Goal: Task Accomplishment & Management: Manage account settings

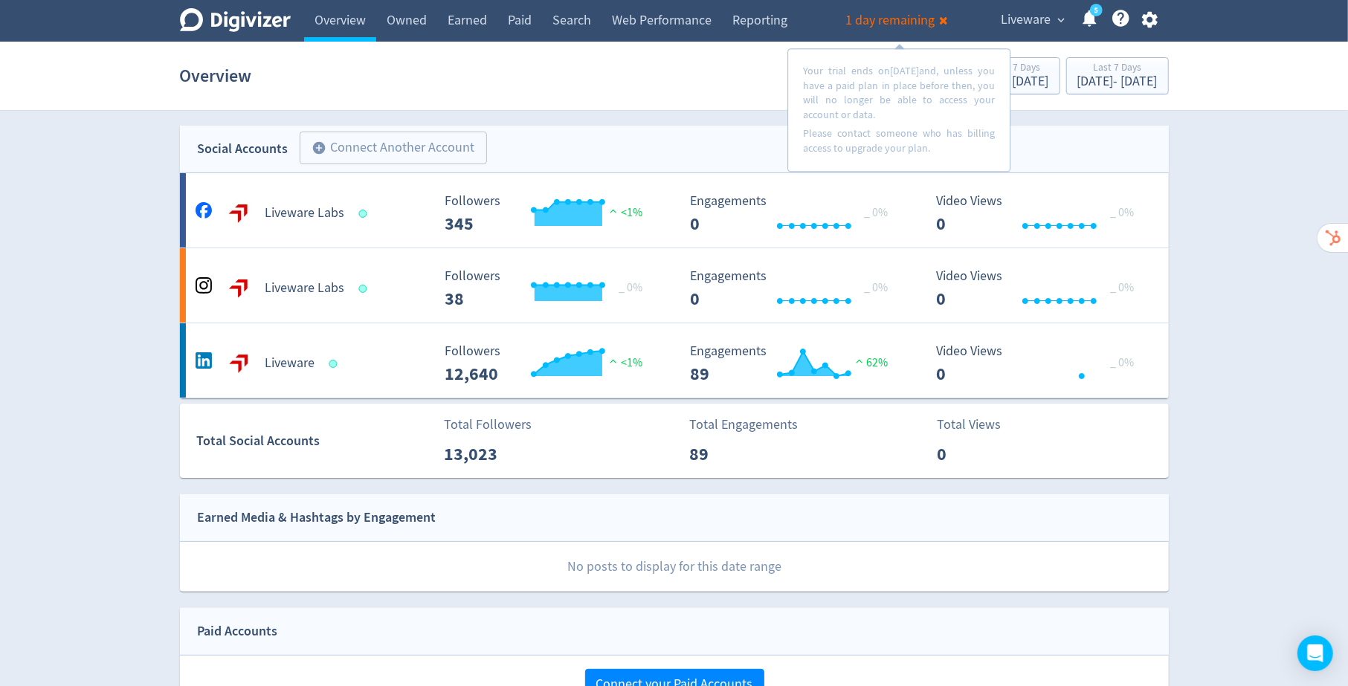
click at [1197, 195] on div "Digivizer Logo [PERSON_NAME] Logo Overview Owned Earned Paid Search Web Perform…" at bounding box center [674, 650] width 1348 height 1301
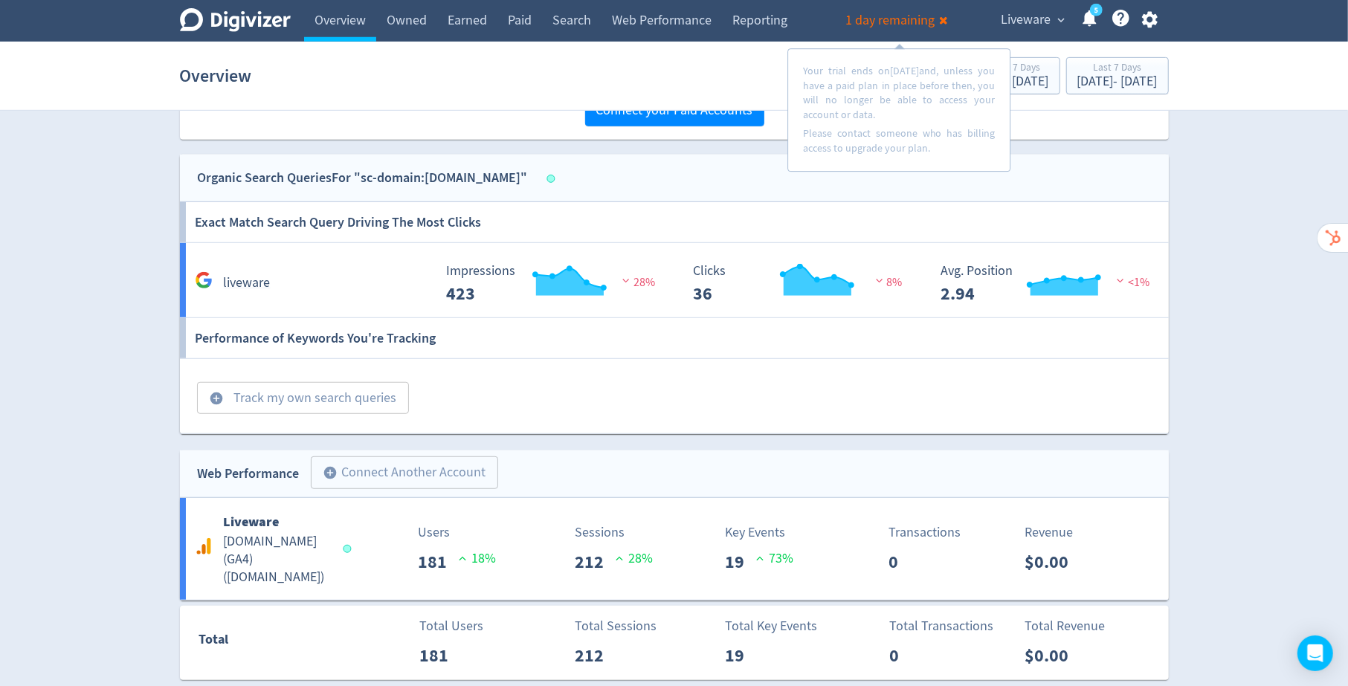
scroll to position [613, 0]
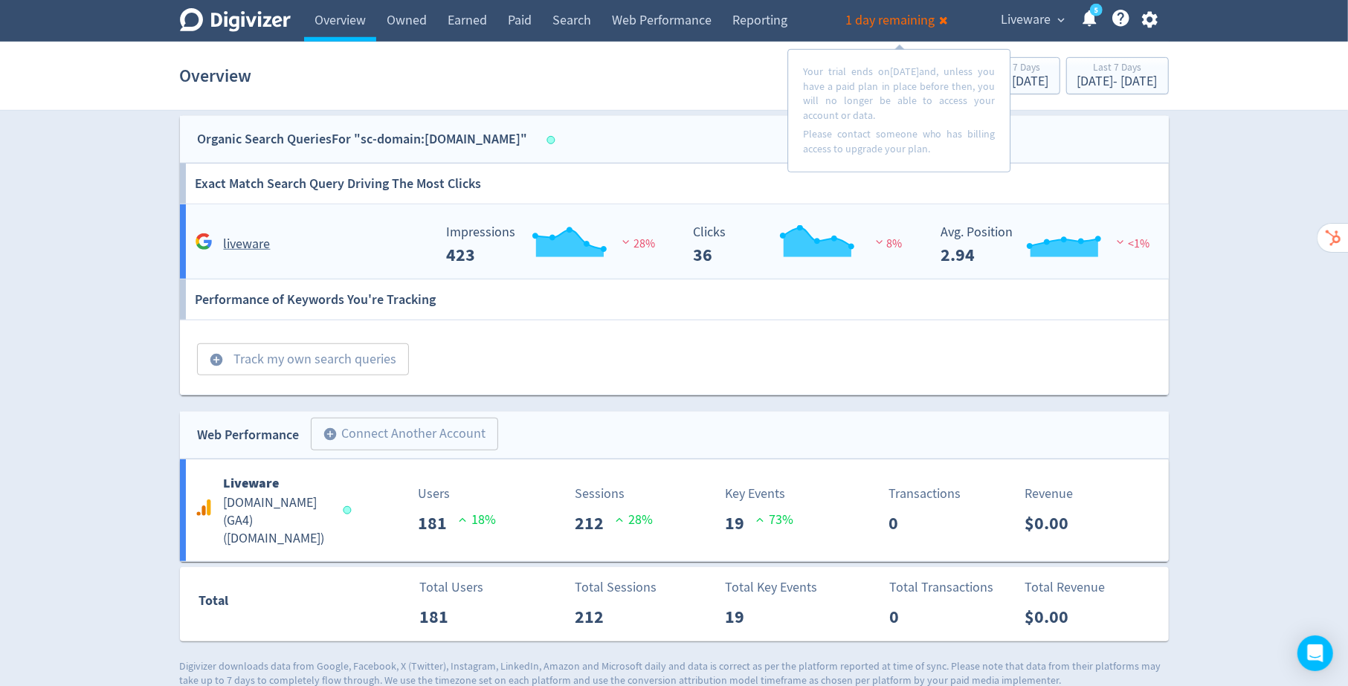
click at [371, 239] on div "liveware" at bounding box center [313, 245] width 242 height 22
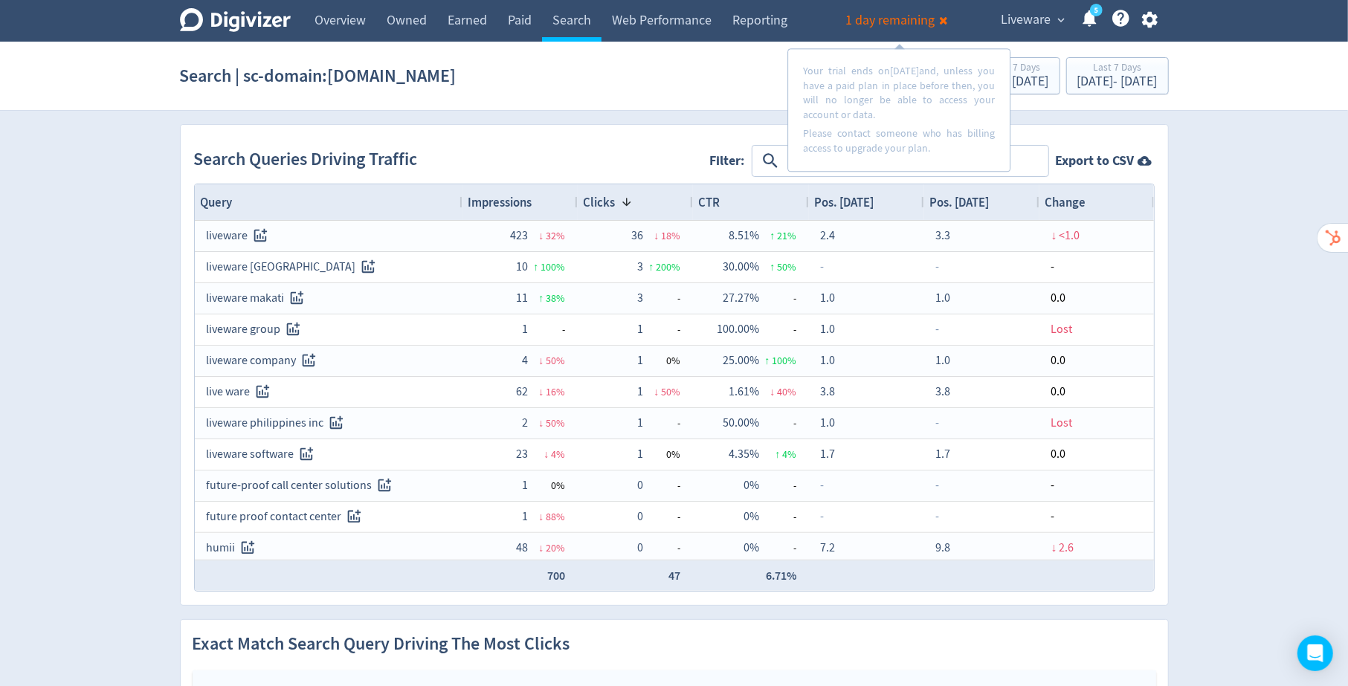
click at [1028, 155] on textarea at bounding box center [916, 161] width 263 height 28
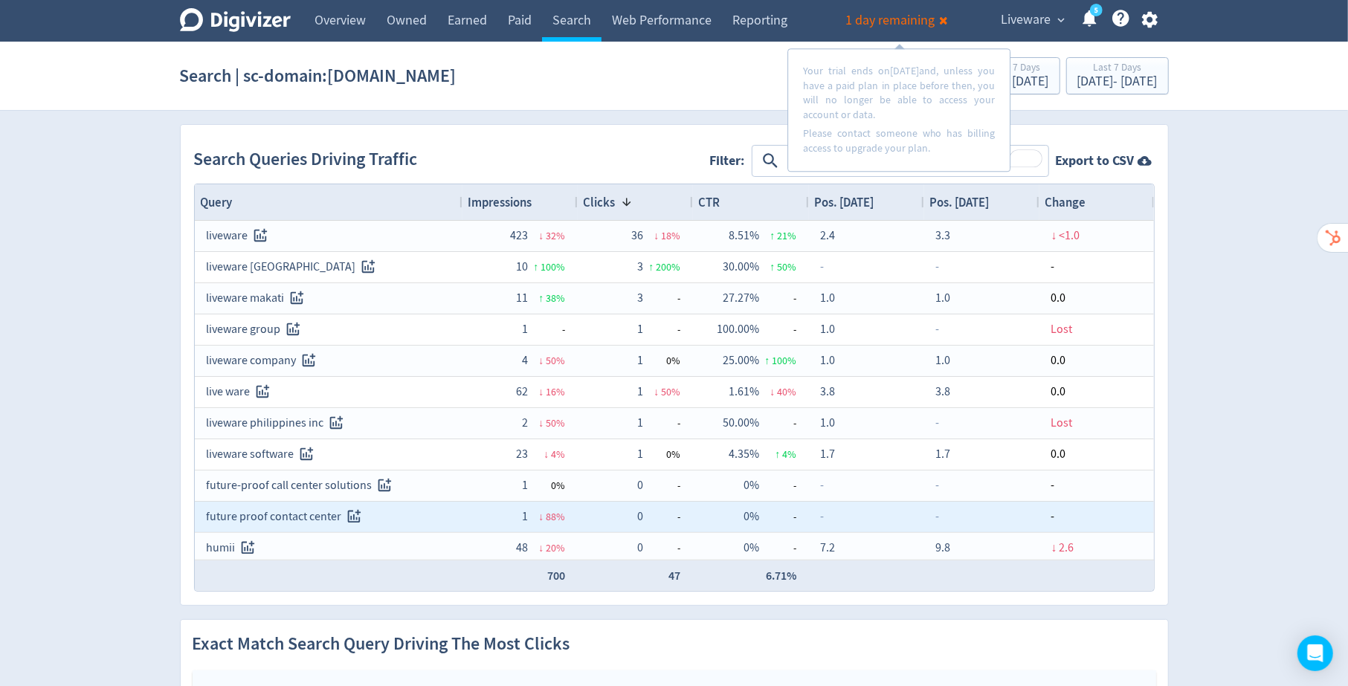
scroll to position [30, 0]
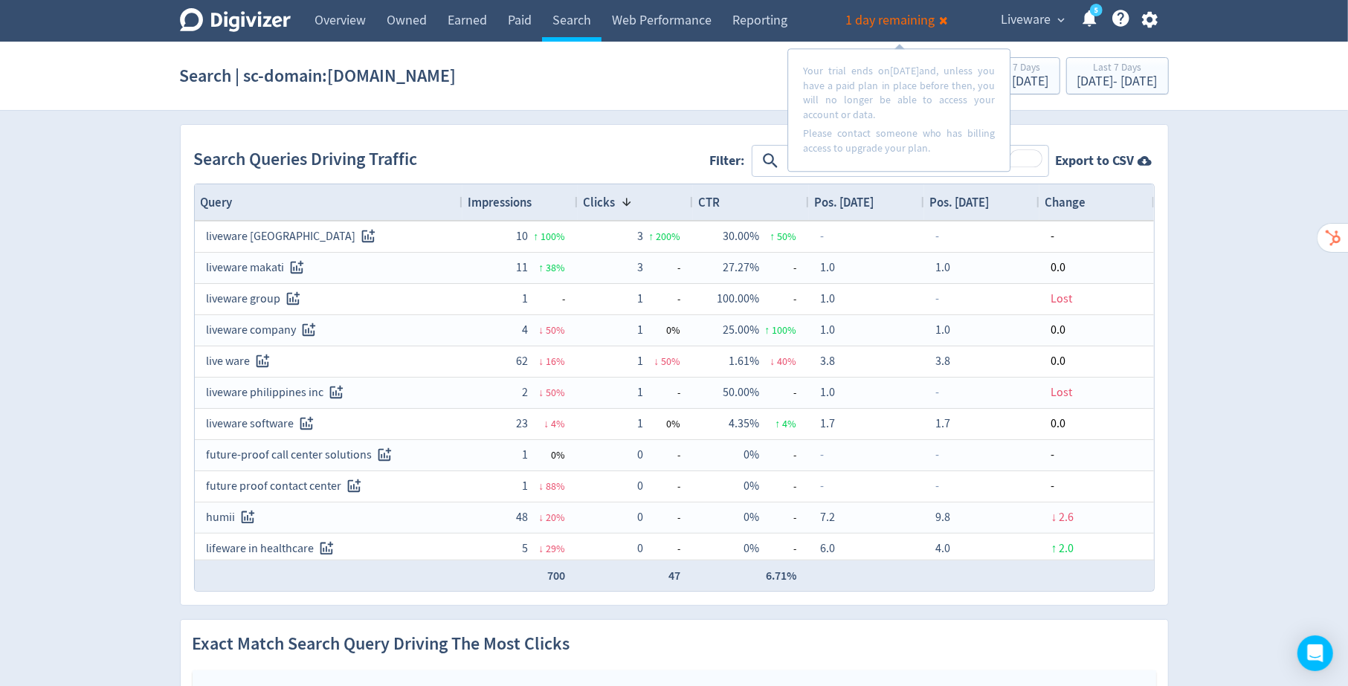
click at [518, 196] on span "Impressions" at bounding box center [501, 202] width 64 height 16
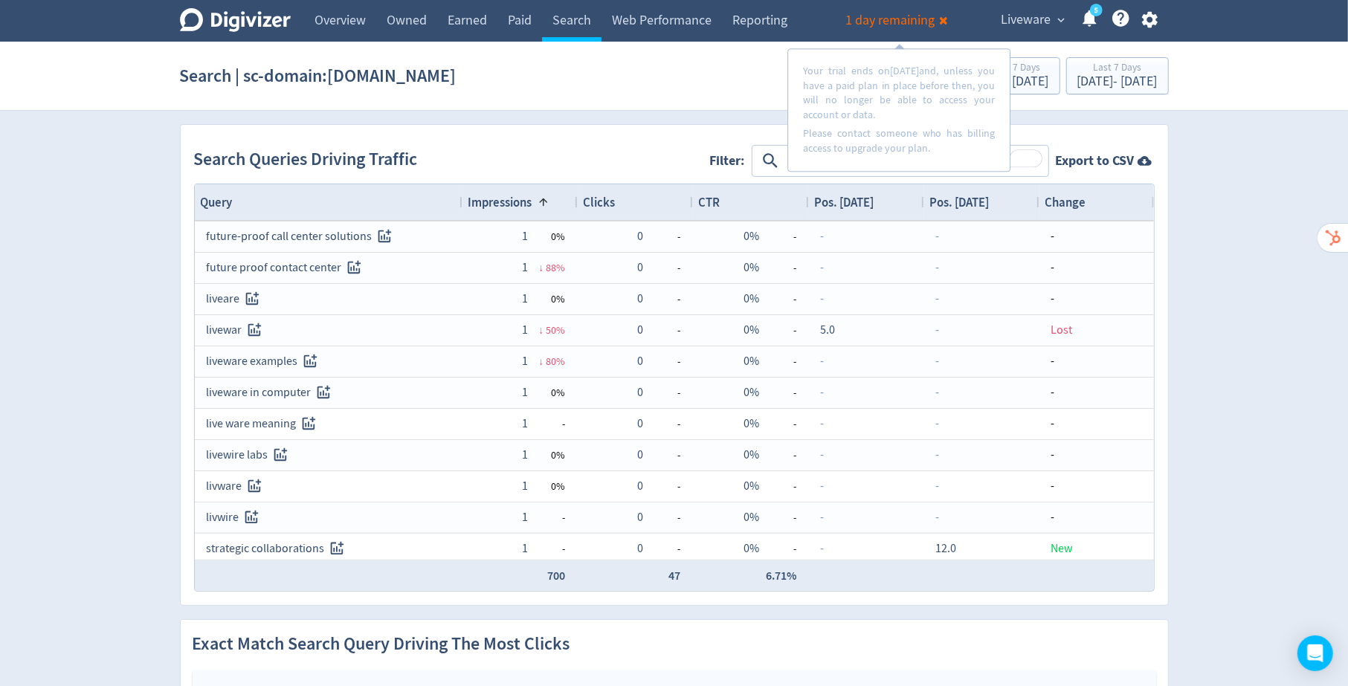
click at [520, 196] on span "Impressions" at bounding box center [501, 202] width 64 height 16
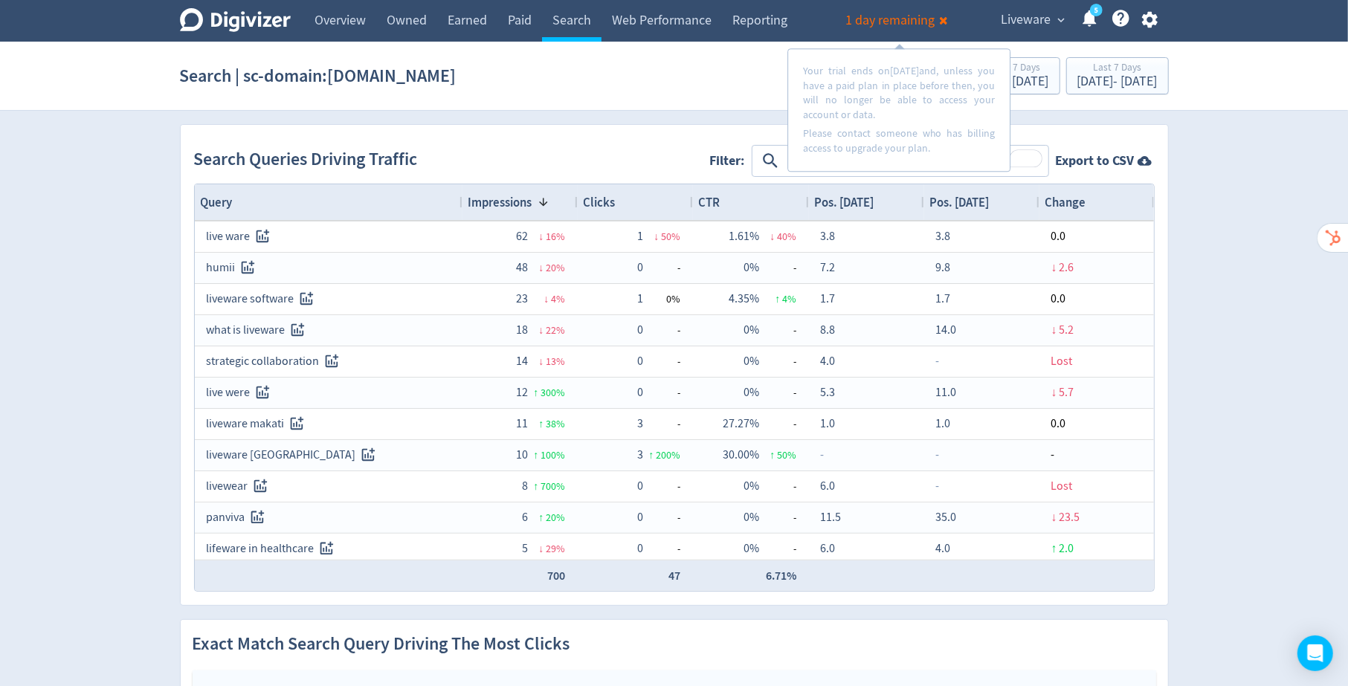
click at [543, 198] on span at bounding box center [544, 202] width 12 height 12
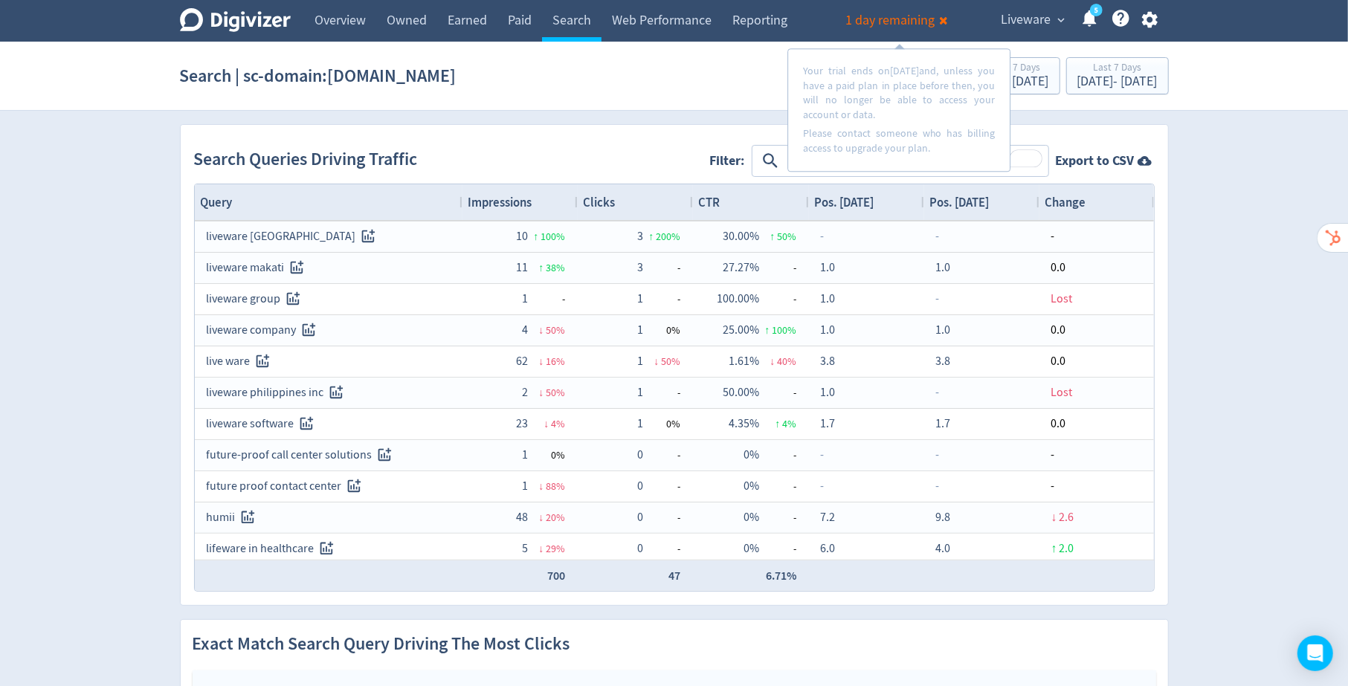
click at [543, 198] on div "Impressions" at bounding box center [520, 202] width 103 height 28
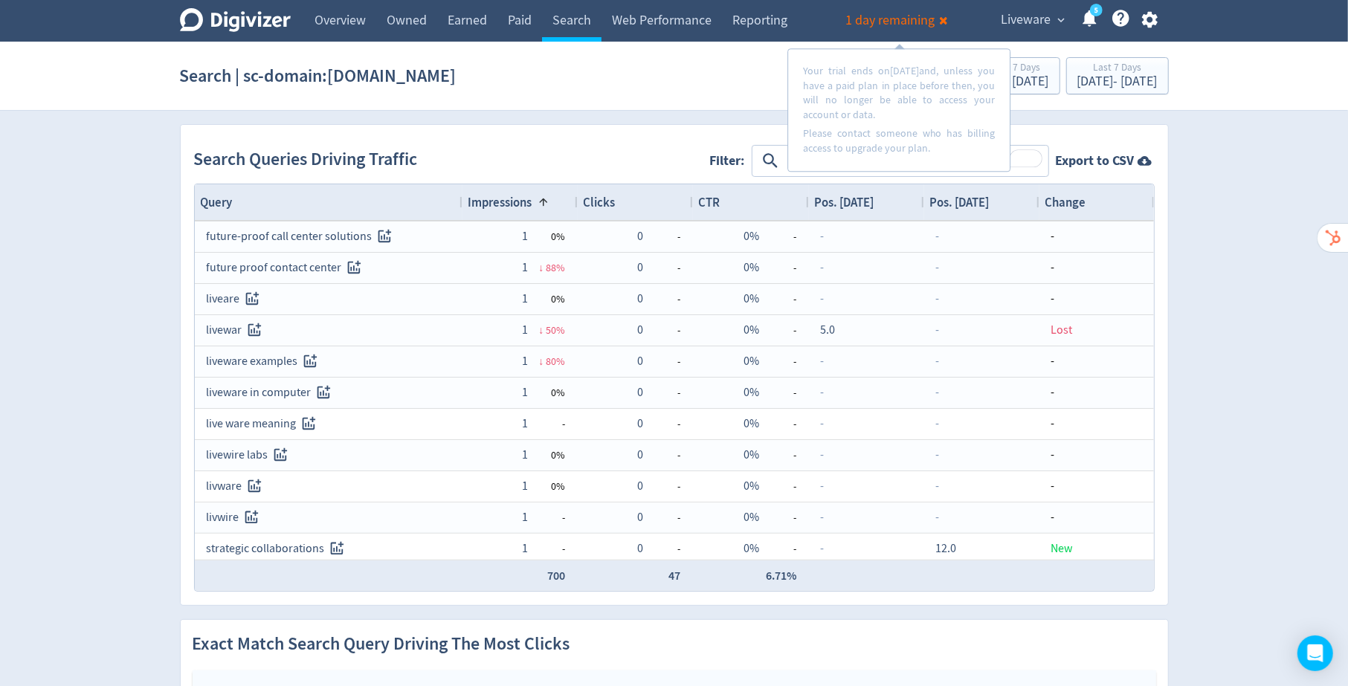
click at [543, 198] on span at bounding box center [544, 202] width 12 height 12
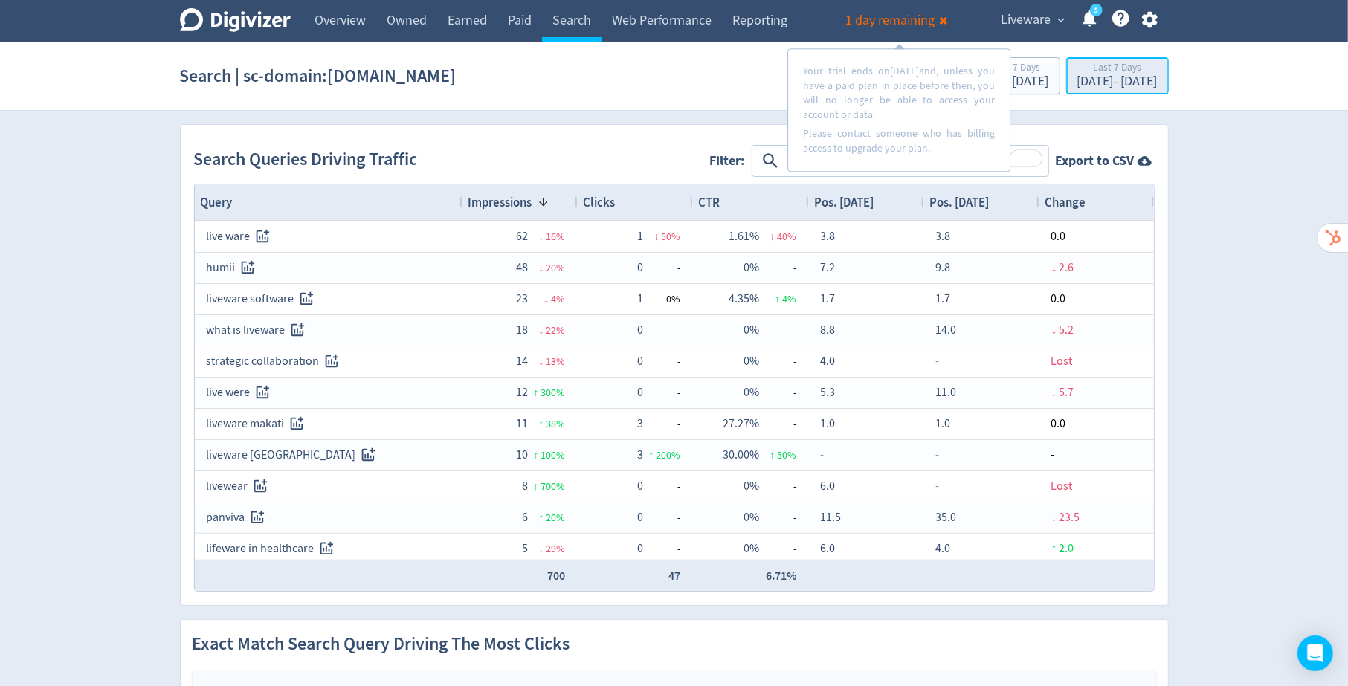
click at [1100, 83] on div "[DATE] - [DATE]" at bounding box center [1118, 81] width 80 height 13
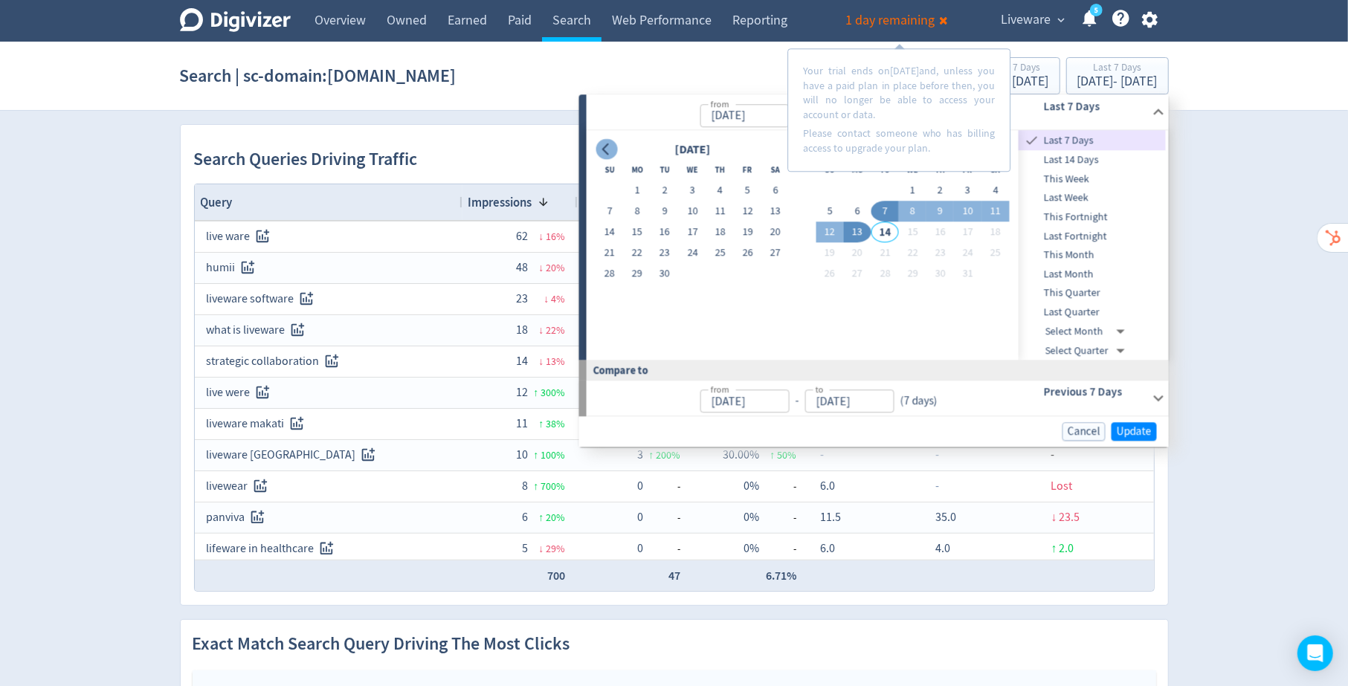
click at [608, 152] on icon "Go to previous month" at bounding box center [607, 150] width 12 height 12
click at [744, 187] on button "1" at bounding box center [748, 191] width 28 height 21
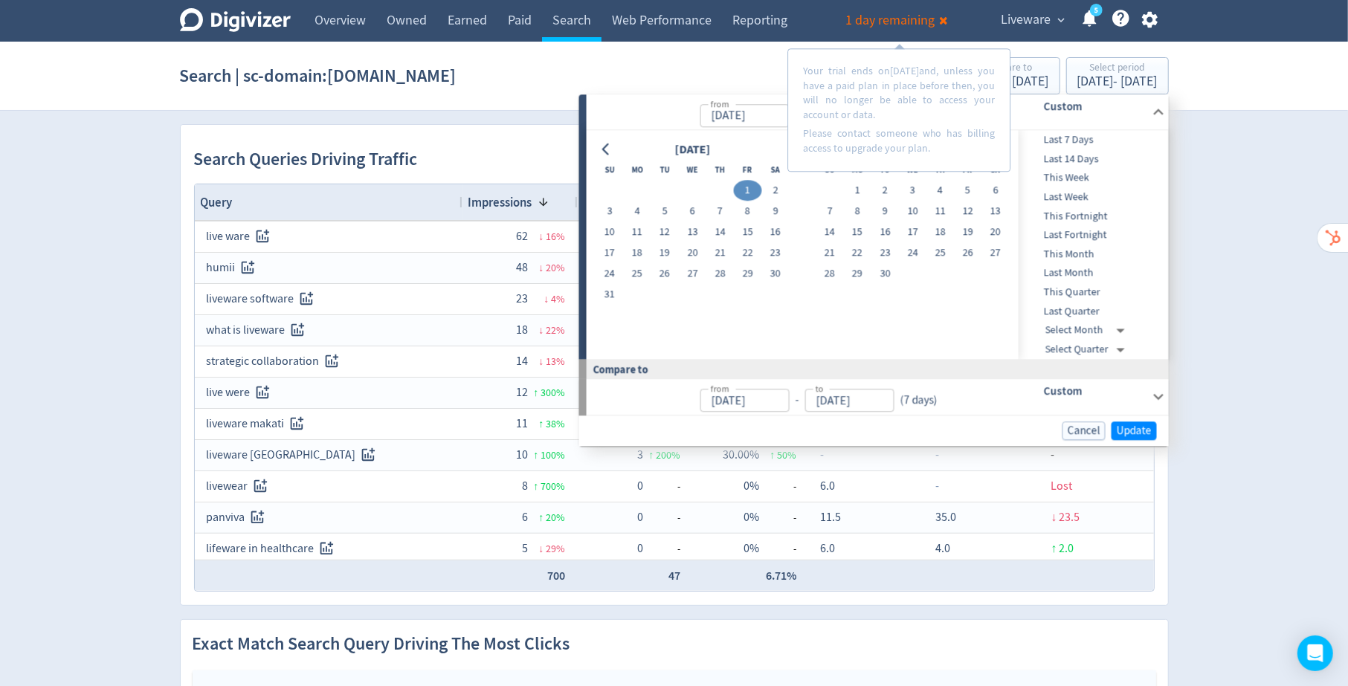
type input "[DATE]"
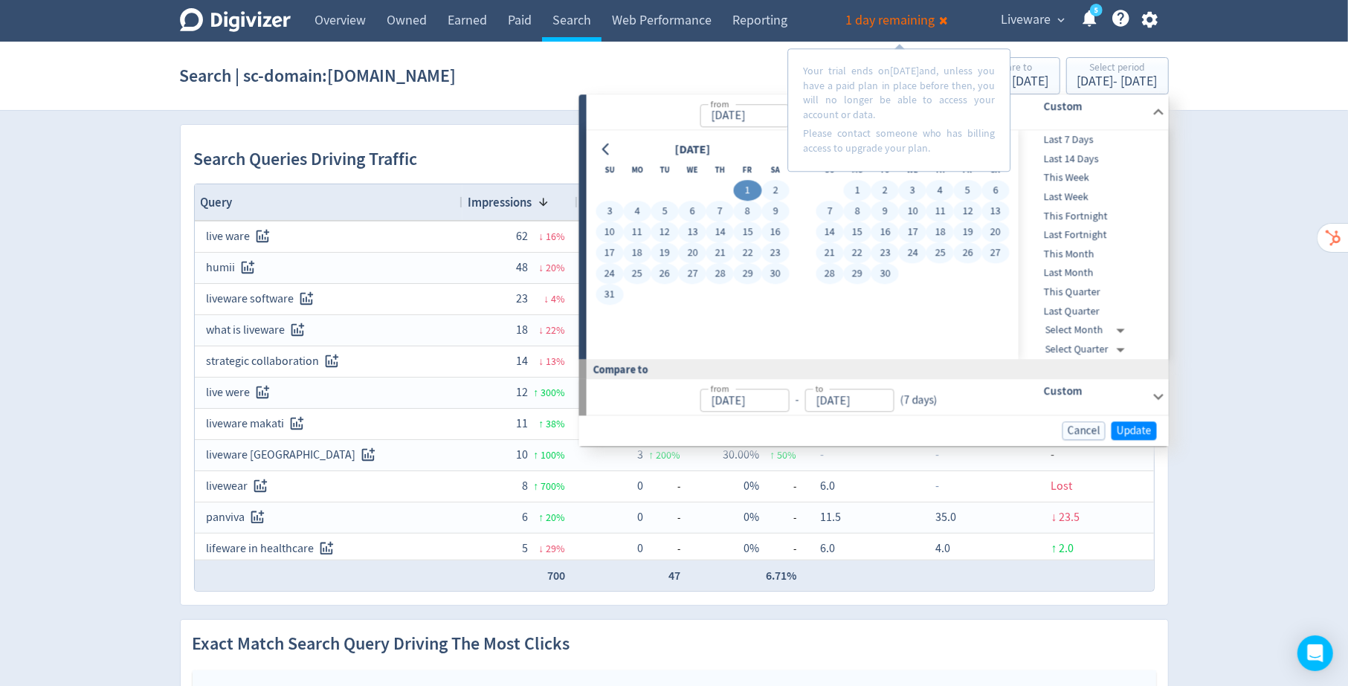
click at [882, 274] on button "30" at bounding box center [886, 274] width 28 height 21
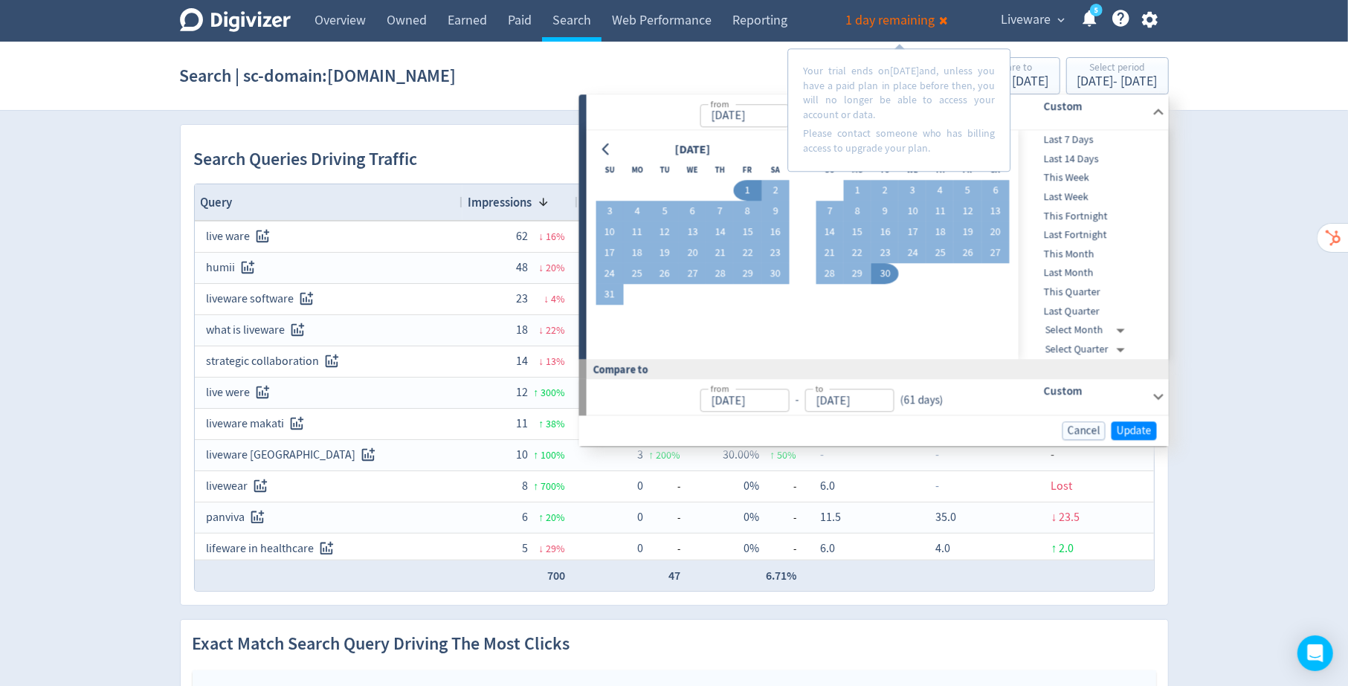
type input "[DATE]"
click at [1130, 422] on button "Update" at bounding box center [1134, 431] width 45 height 19
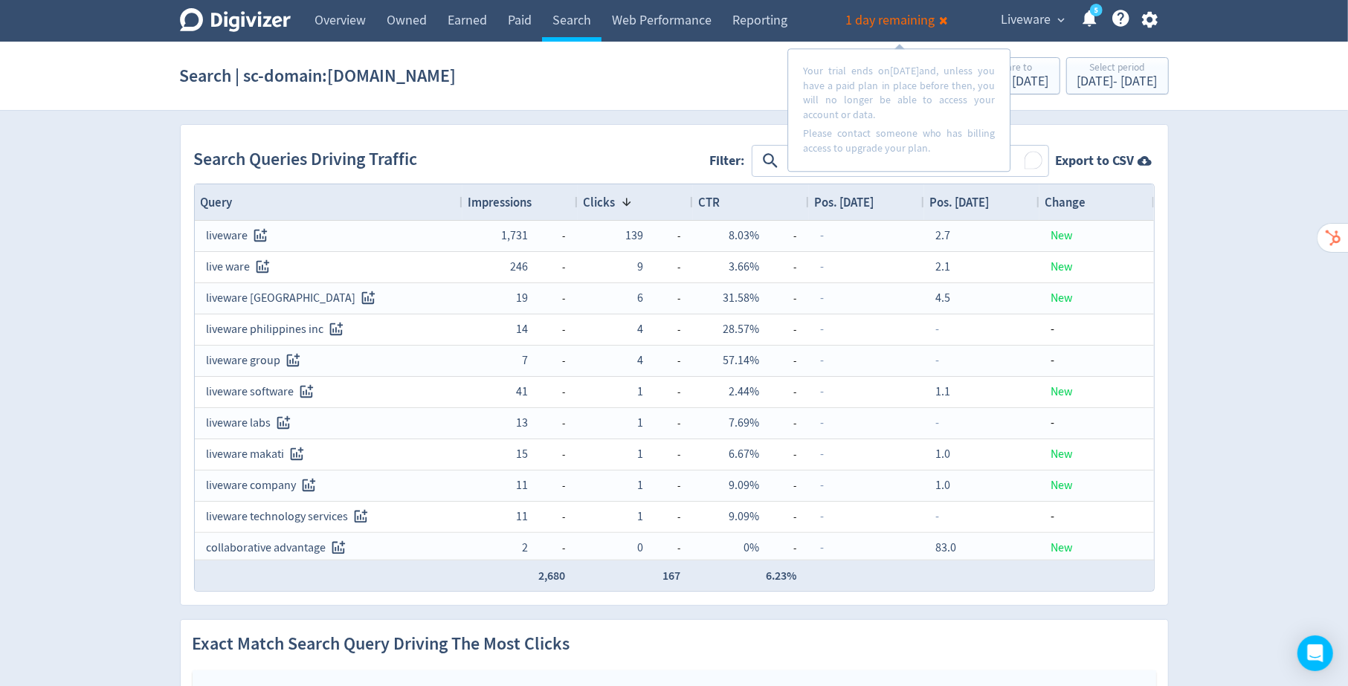
click at [1028, 158] on html "Digivizer Logo [PERSON_NAME] Logo Overview Owned Earned Paid Search Web Perform…" at bounding box center [674, 618] width 1348 height 1237
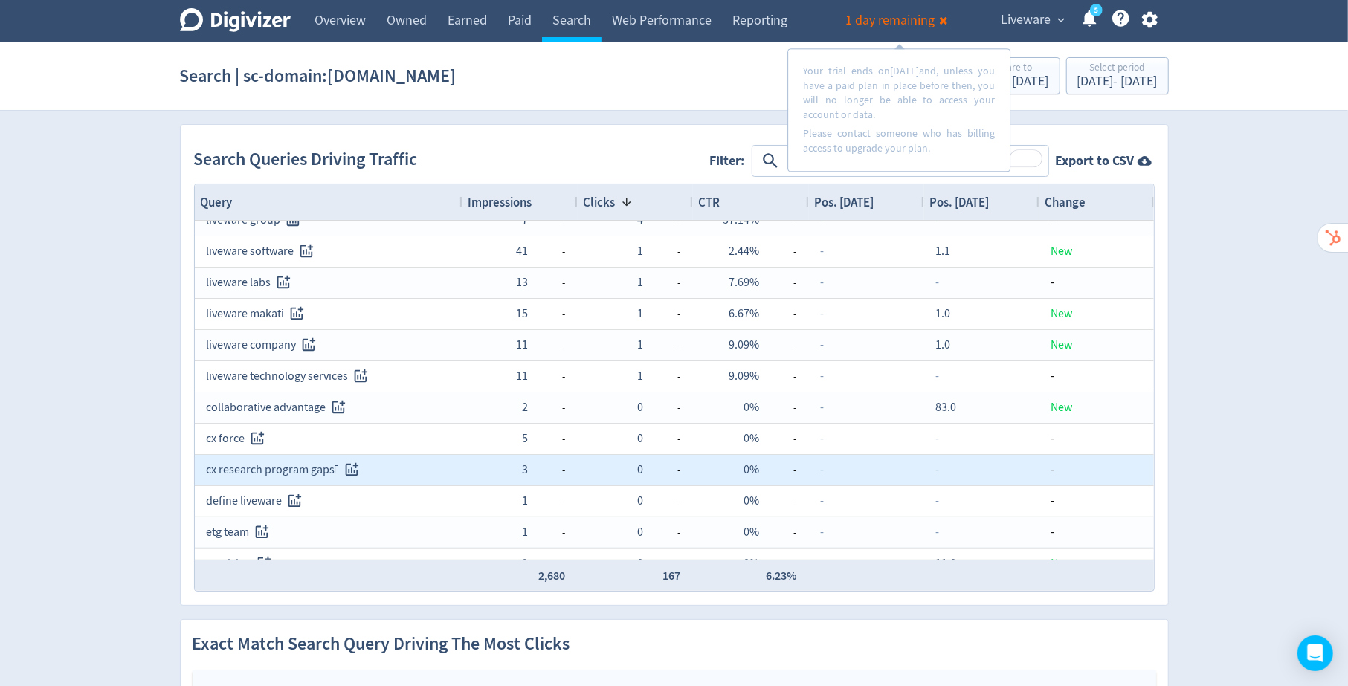
scroll to position [158, 0]
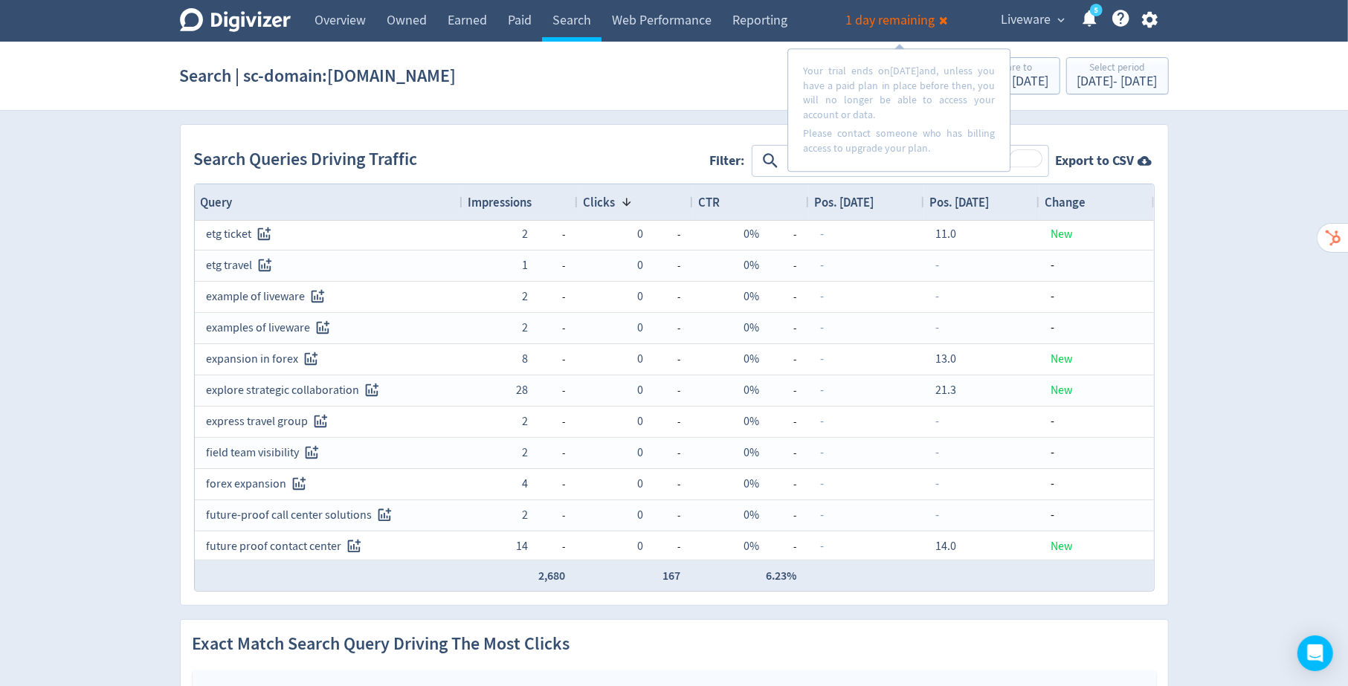
click at [536, 199] on div "Impressions" at bounding box center [520, 202] width 103 height 28
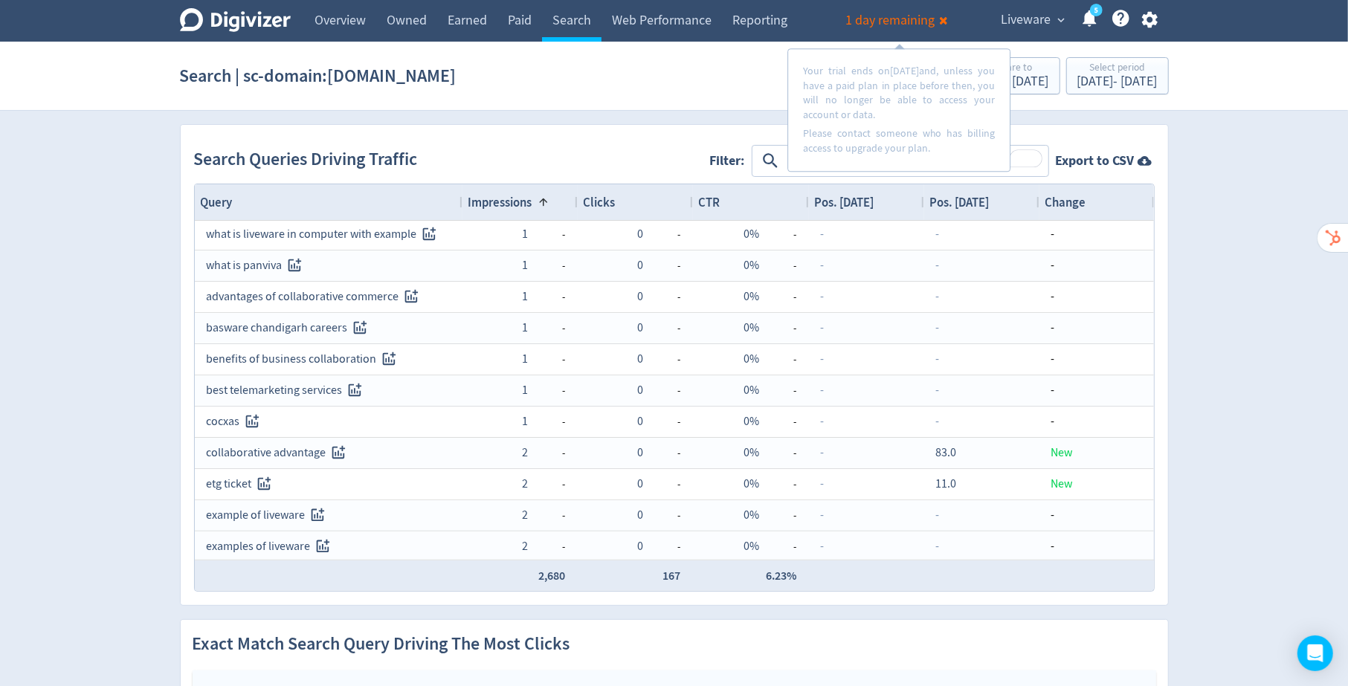
click at [536, 199] on span at bounding box center [541, 202] width 18 height 12
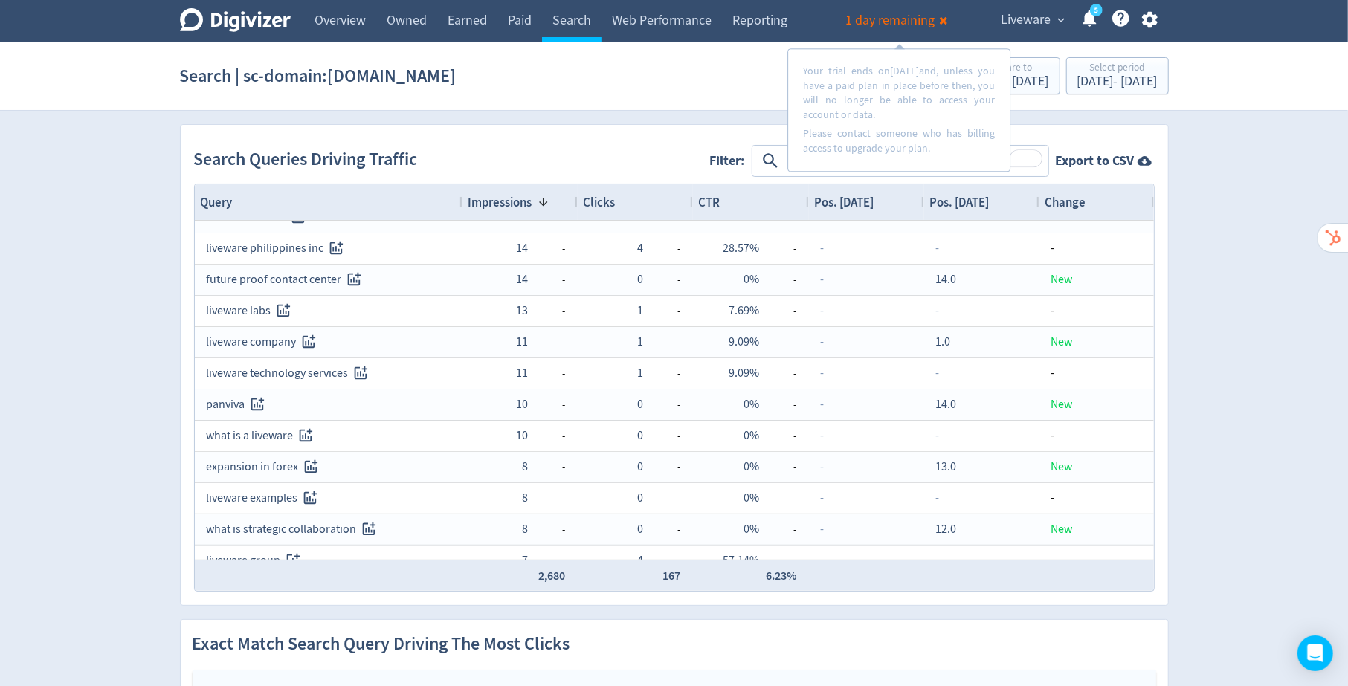
click at [108, 425] on div "Digivizer Logo [PERSON_NAME] Logo Overview Owned Earned Paid Search Web Perform…" at bounding box center [674, 618] width 1348 height 1237
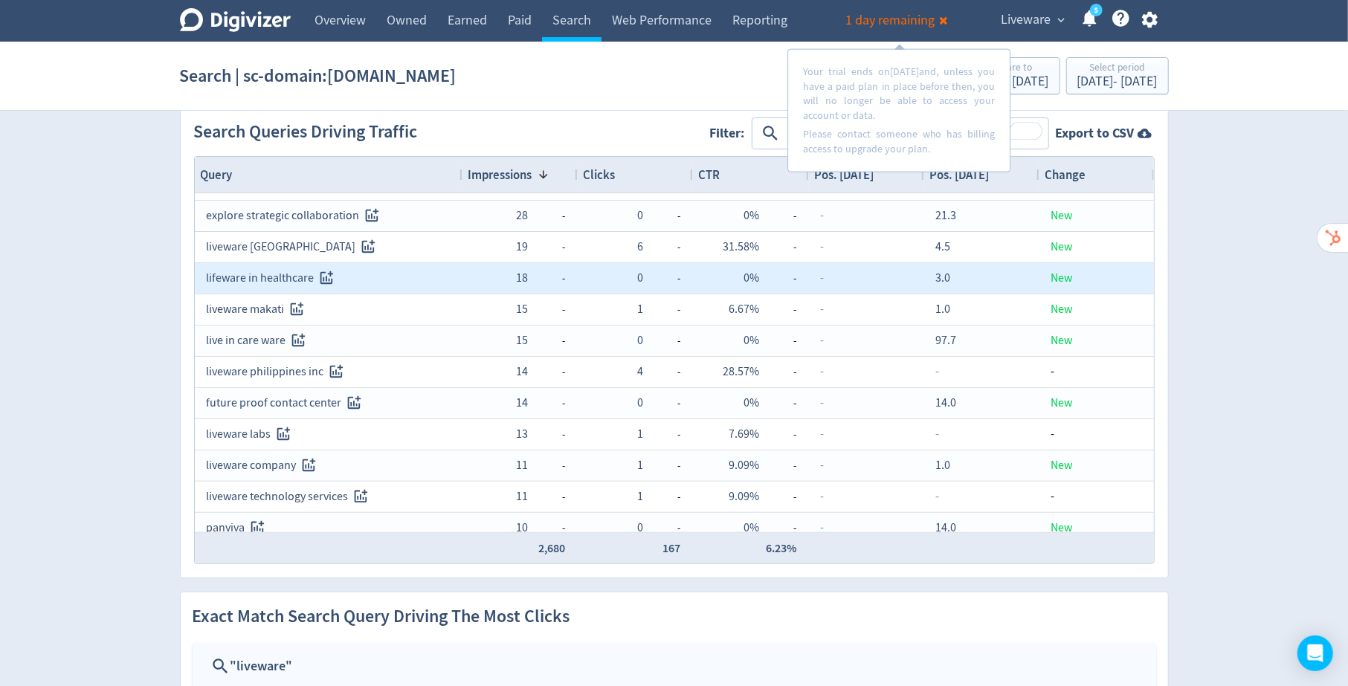
scroll to position [0, 0]
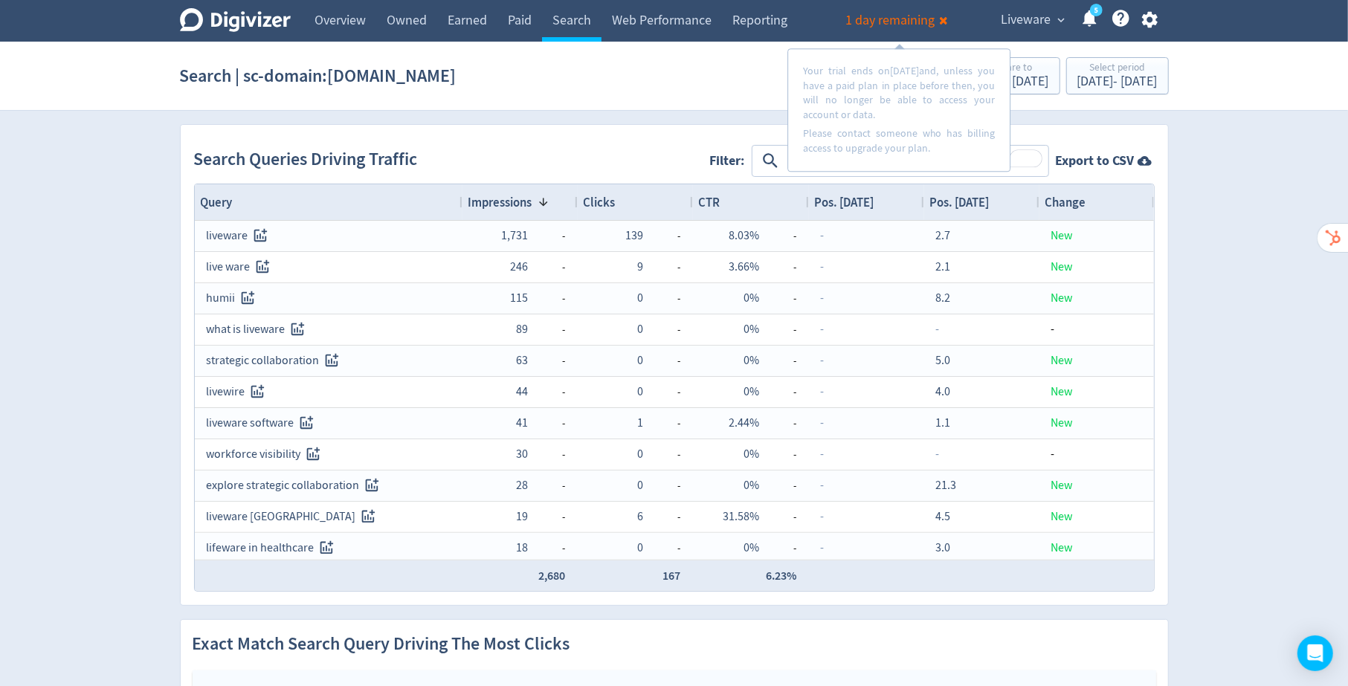
click at [1031, 14] on span "Liveware" at bounding box center [1026, 20] width 50 height 24
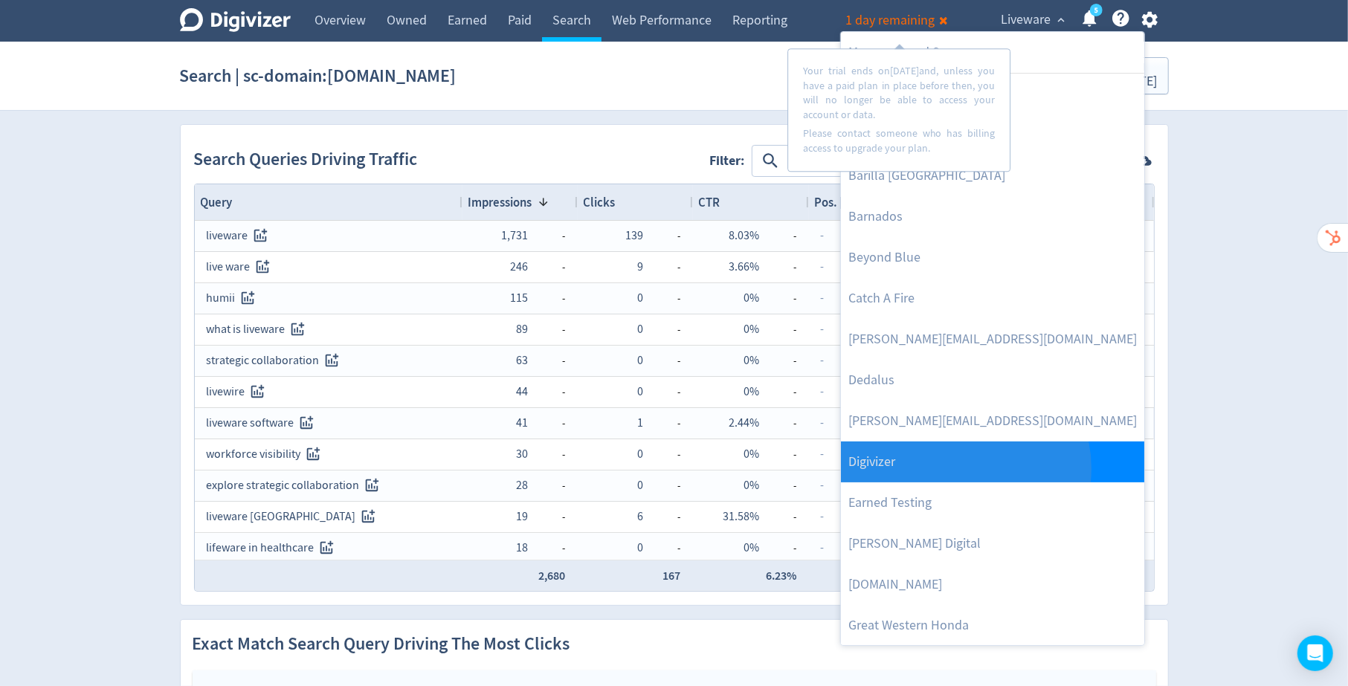
click at [965, 468] on link "Digivizer" at bounding box center [992, 462] width 303 height 41
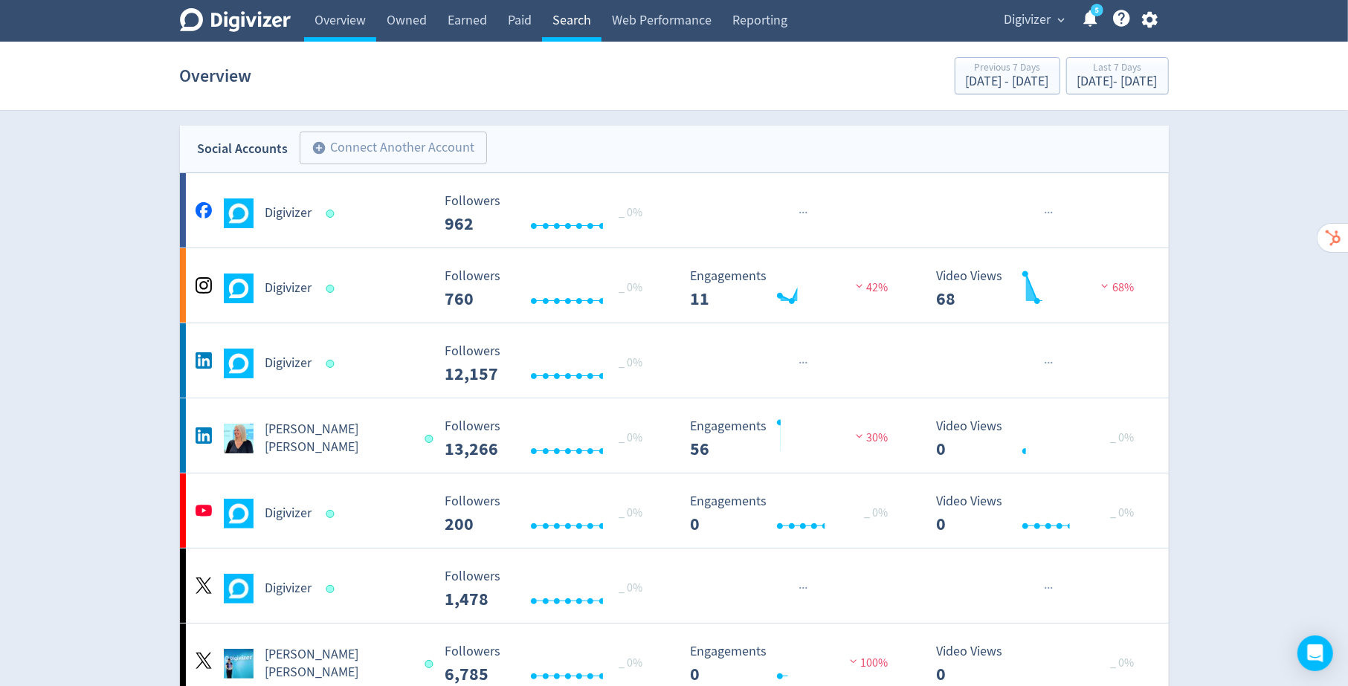
click at [572, 21] on link "Search" at bounding box center [571, 21] width 59 height 42
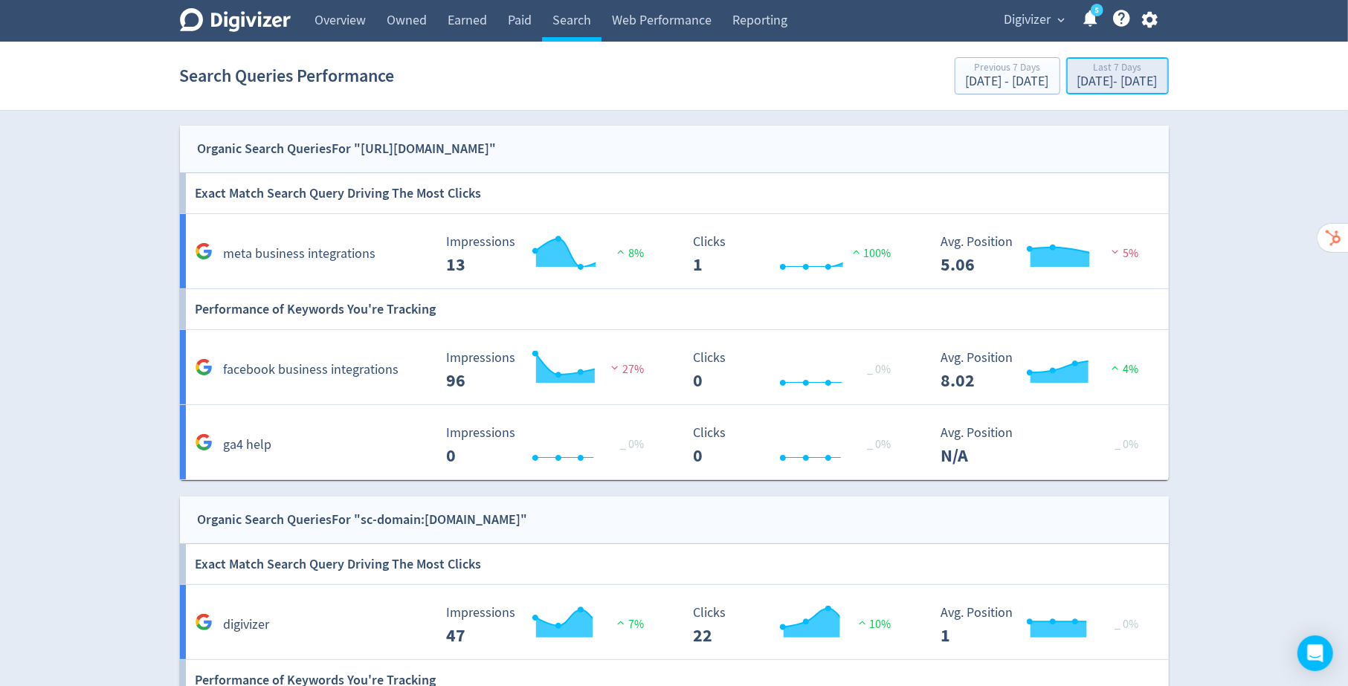
click at [1094, 65] on div "Last 7 Days" at bounding box center [1118, 68] width 80 height 13
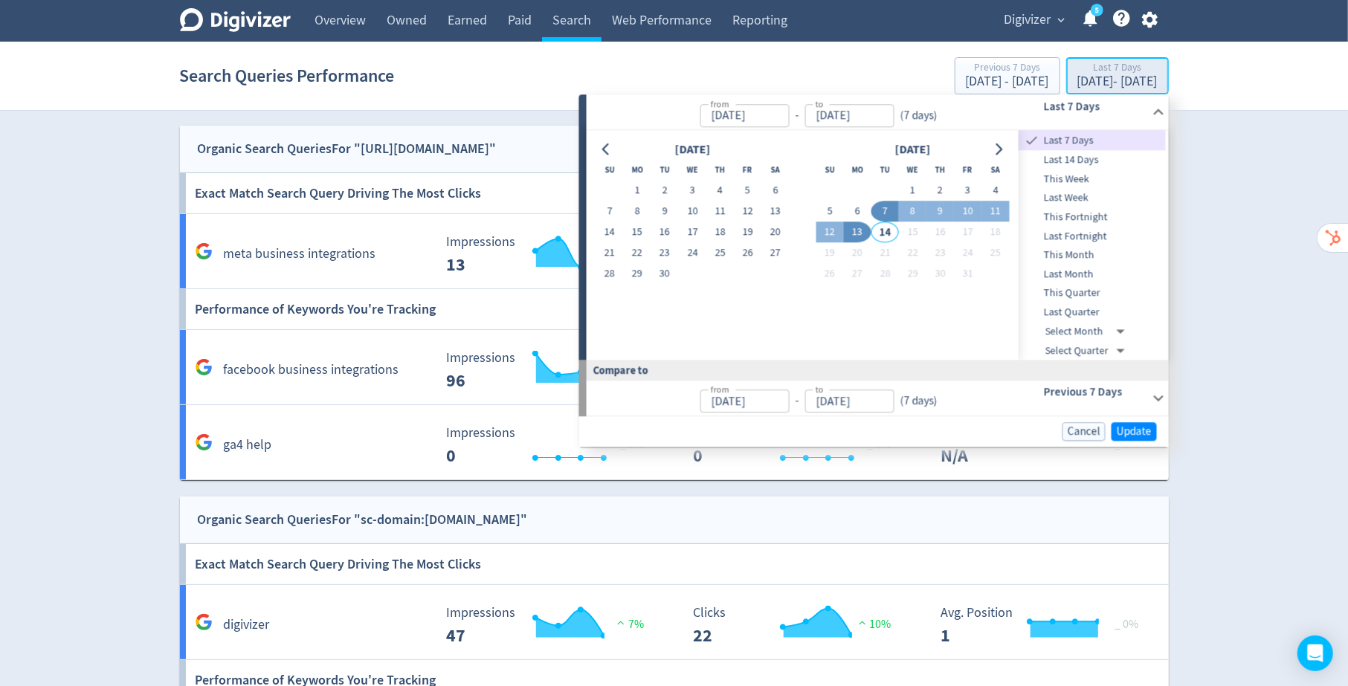
type input "[DATE]"
click at [605, 151] on icon "Go to previous month" at bounding box center [605, 150] width 7 height 12
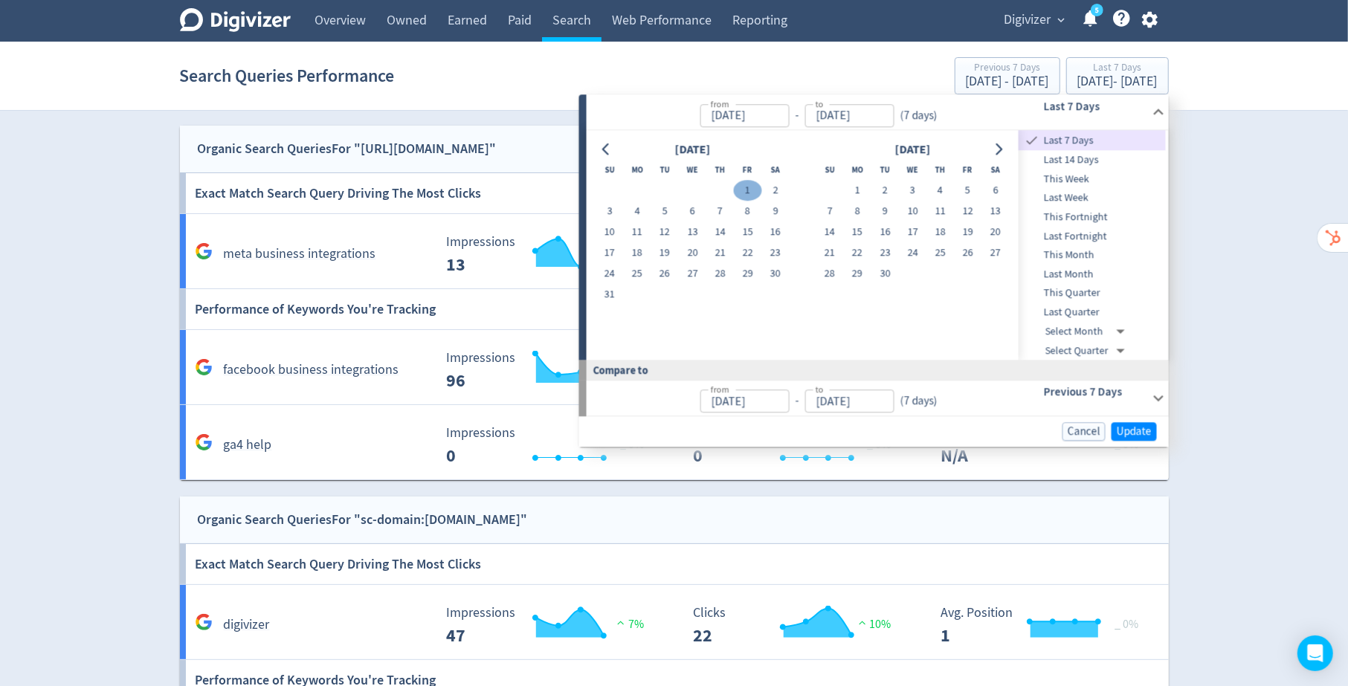
click at [746, 189] on button "1" at bounding box center [748, 191] width 28 height 21
type input "[DATE]"
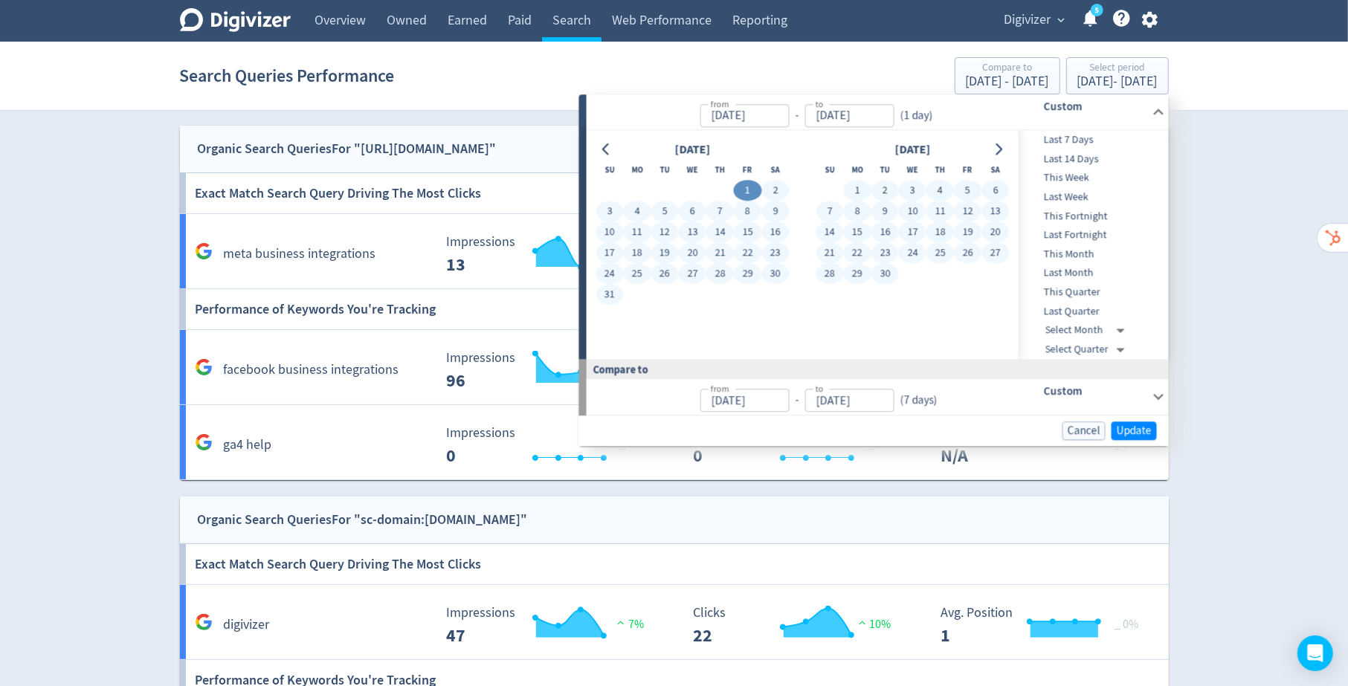
click at [883, 274] on button "30" at bounding box center [886, 274] width 28 height 21
type input "[DATE]"
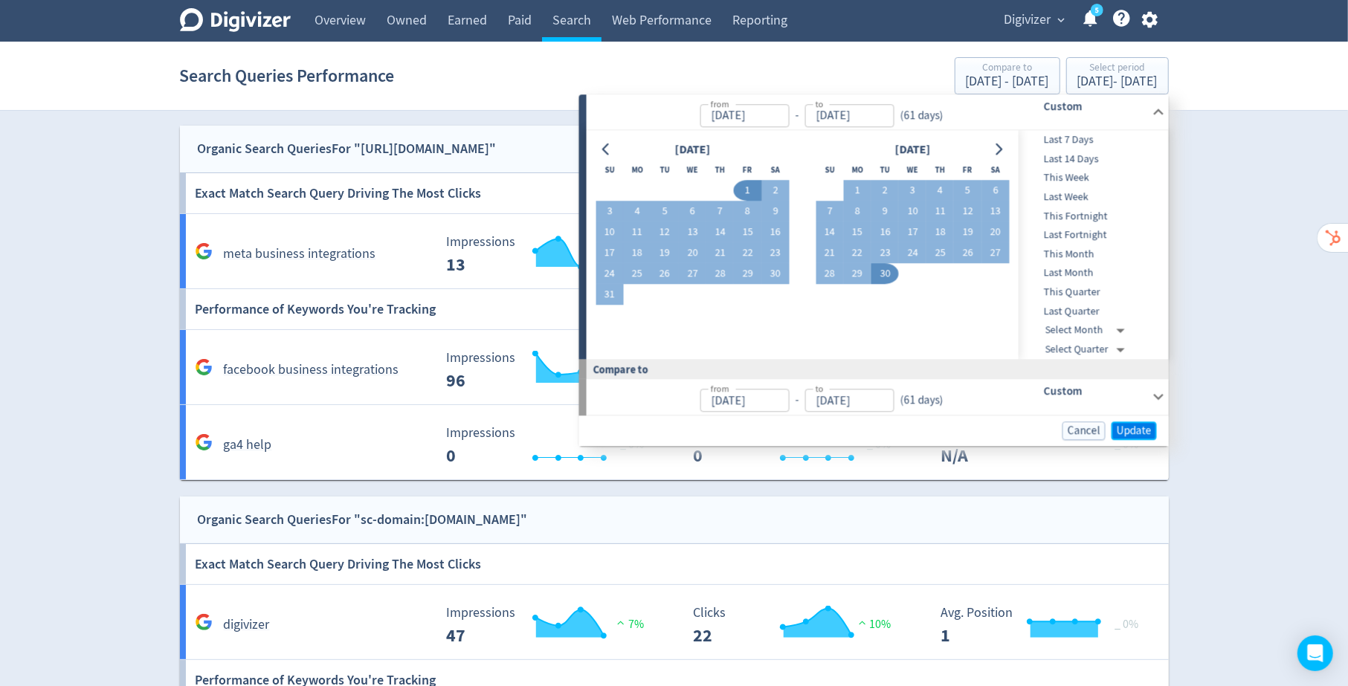
click at [1123, 427] on span "Update" at bounding box center [1134, 430] width 35 height 11
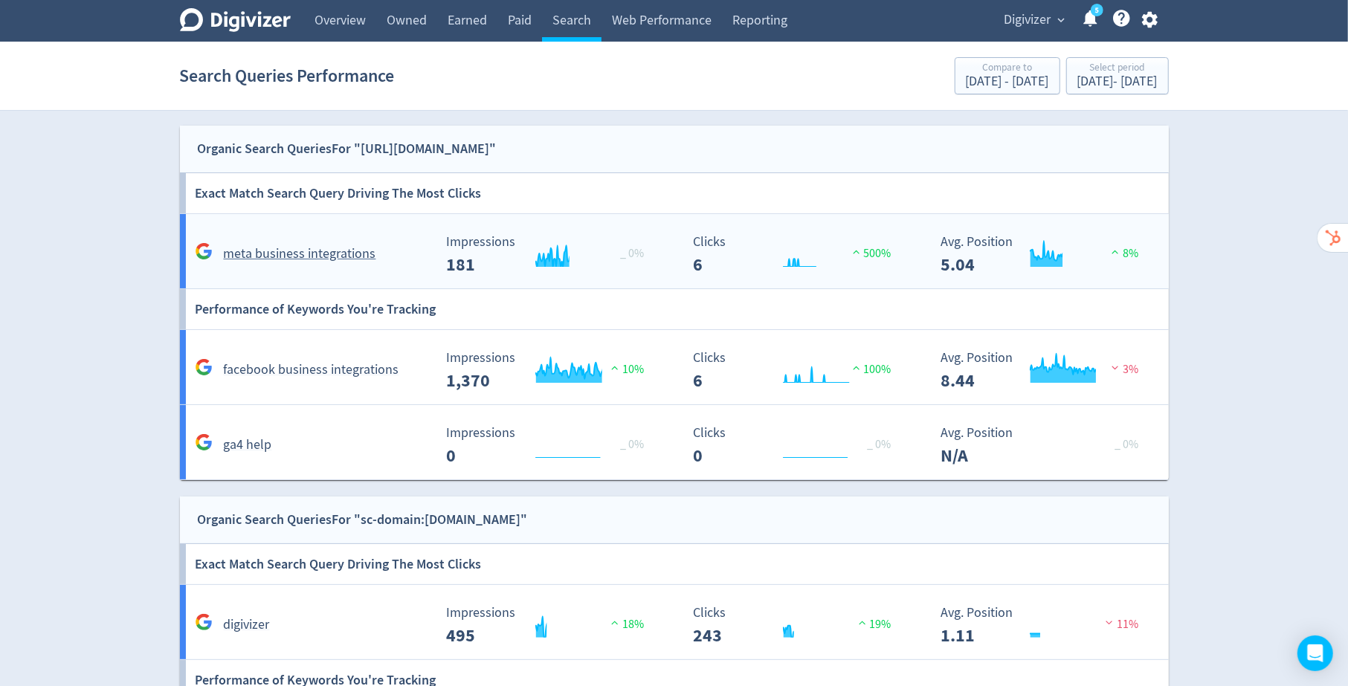
click at [477, 258] on rect "\a Impressions\a 181\a" at bounding box center [550, 254] width 223 height 39
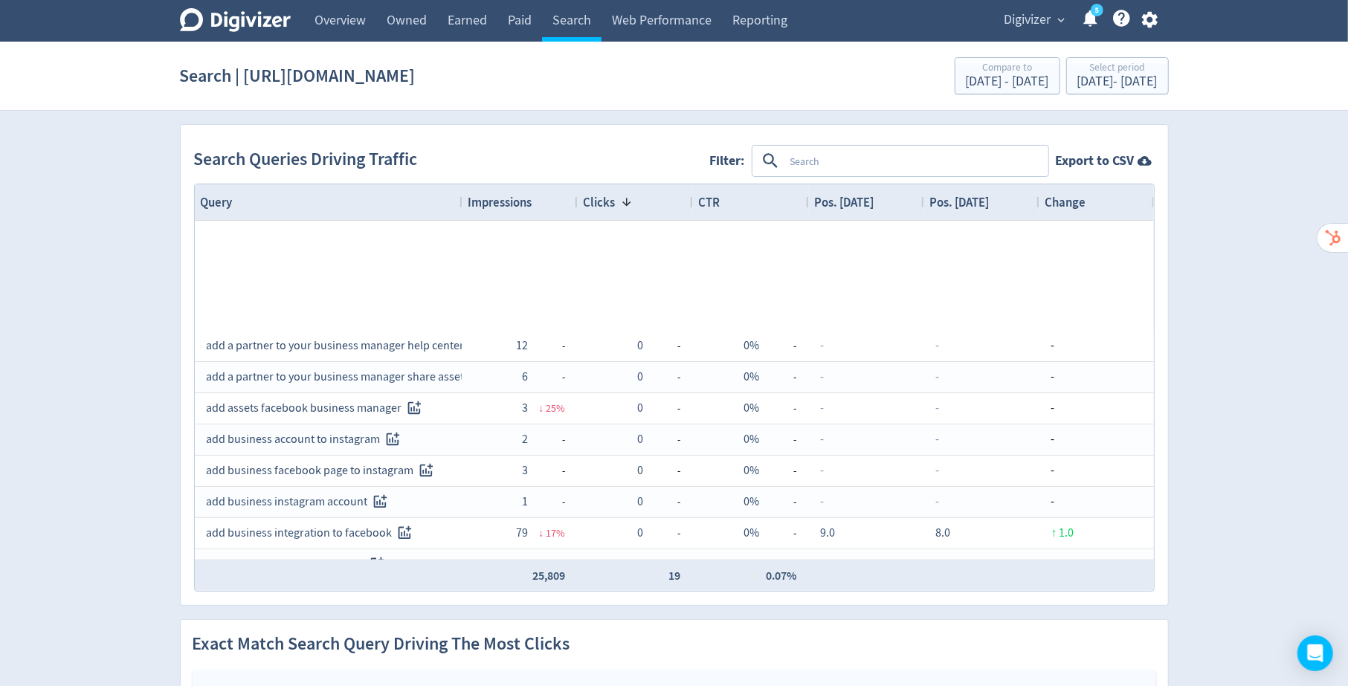
scroll to position [1720, 0]
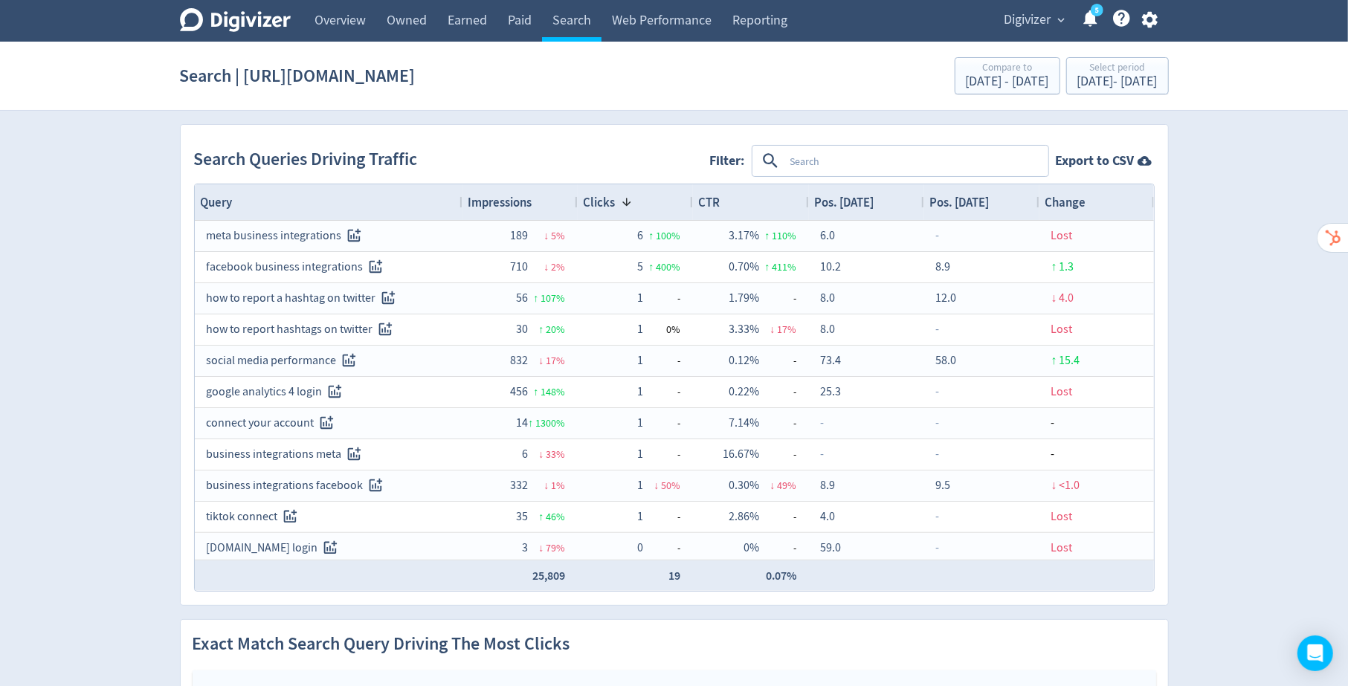
click at [1044, 15] on span "Digivizer" at bounding box center [1028, 20] width 47 height 24
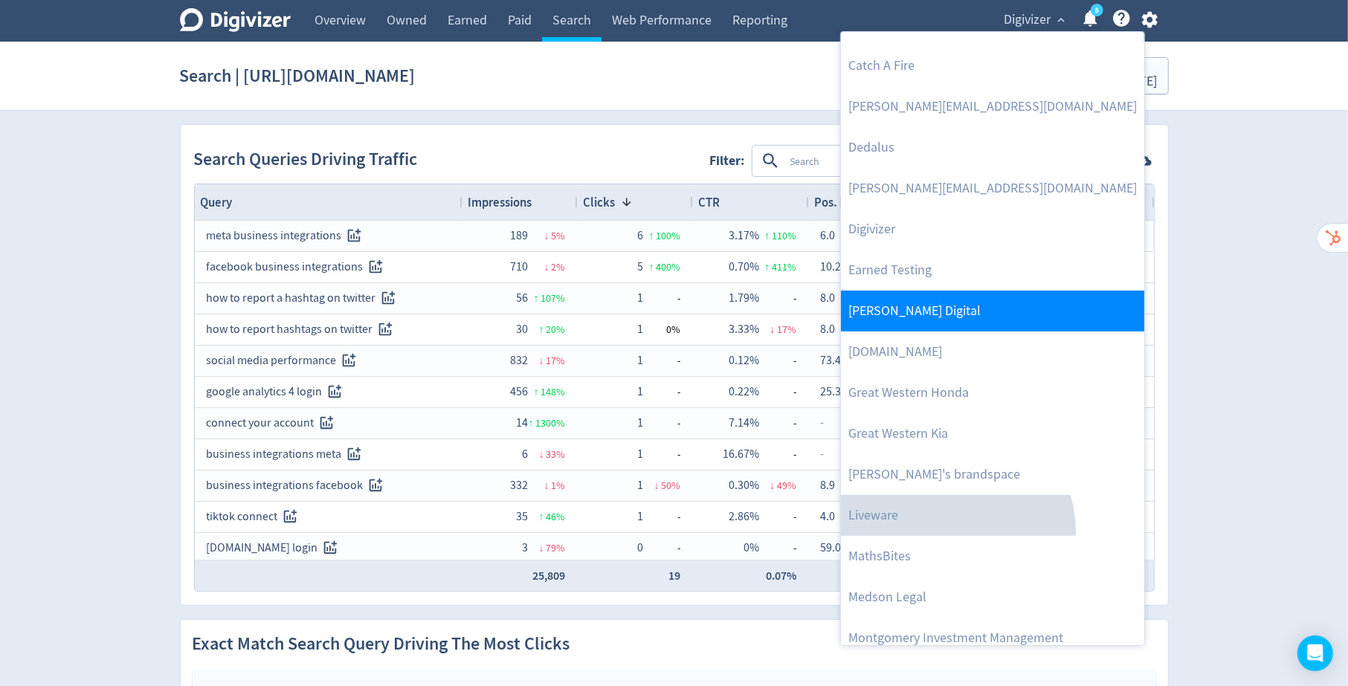
click at [954, 531] on link "Liveware" at bounding box center [992, 515] width 303 height 41
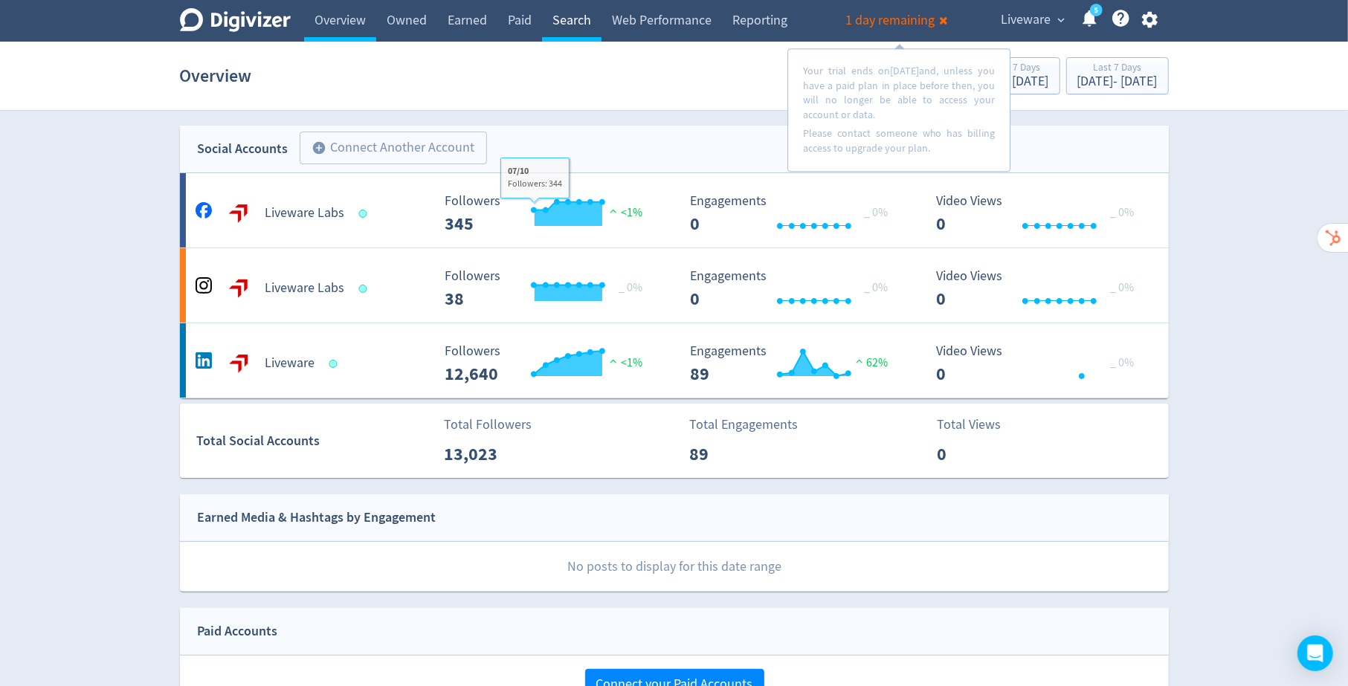
click at [576, 21] on link "Search" at bounding box center [571, 21] width 59 height 42
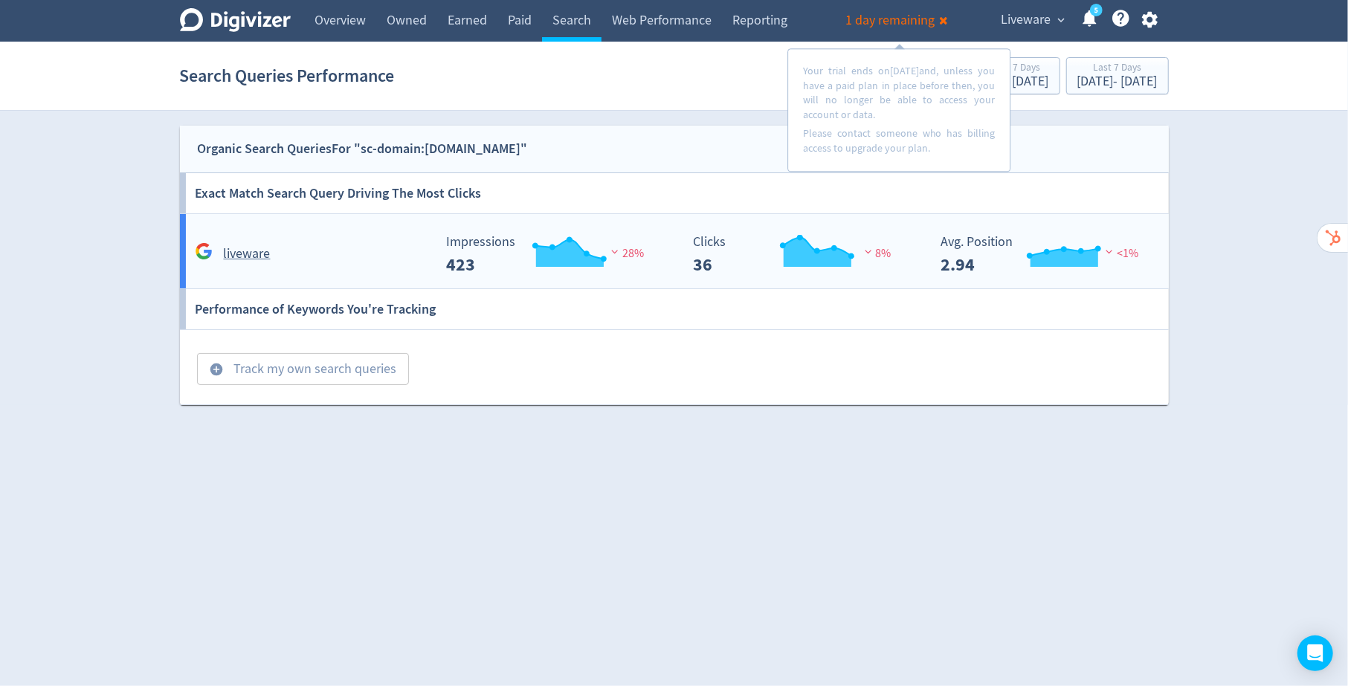
click at [301, 249] on div "liveware" at bounding box center [313, 254] width 242 height 22
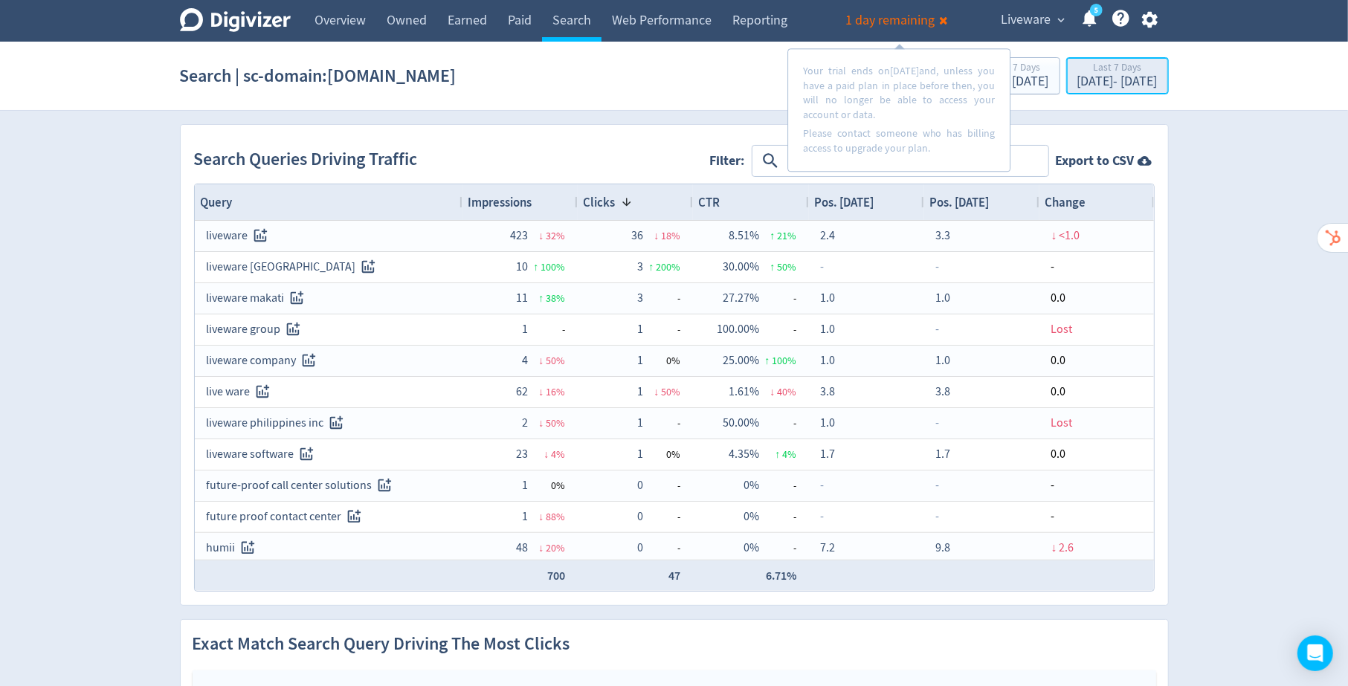
click at [1078, 67] on div "Last 7 Days" at bounding box center [1118, 68] width 80 height 13
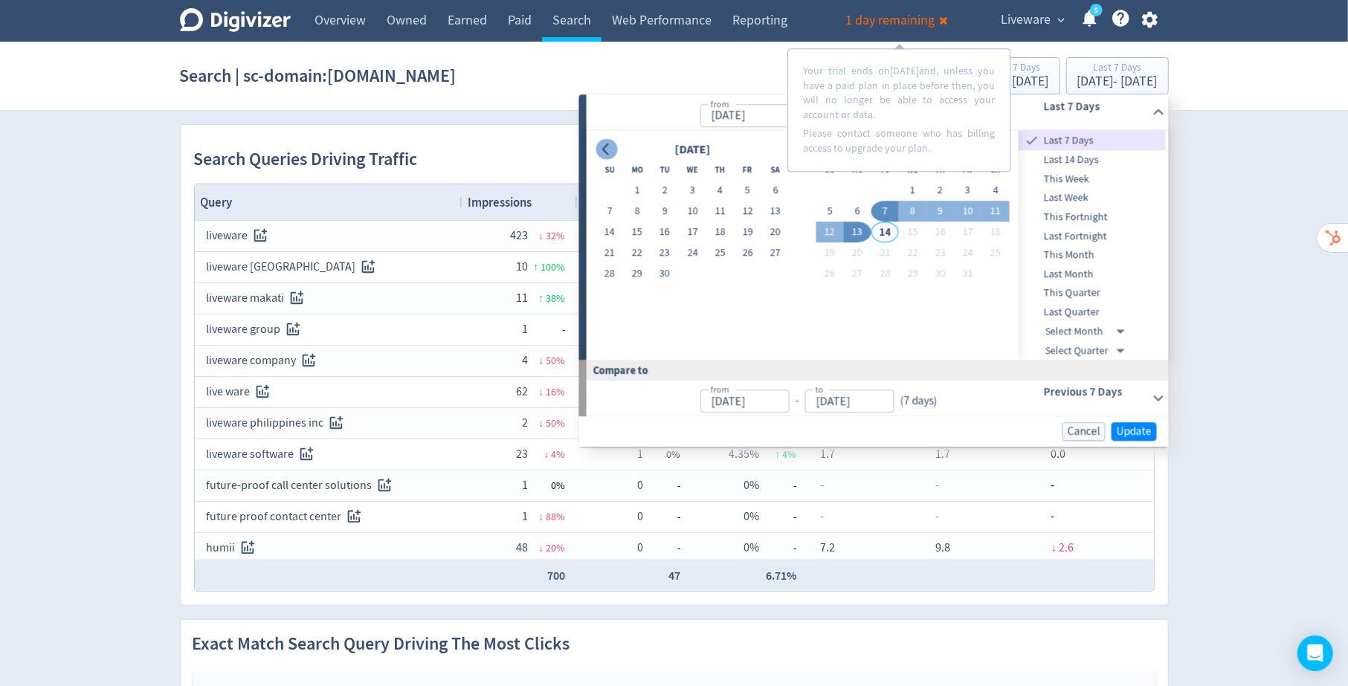
click at [607, 149] on icon "Go to previous month" at bounding box center [607, 150] width 12 height 12
click at [755, 193] on button "1" at bounding box center [748, 191] width 28 height 21
type input "[DATE]"
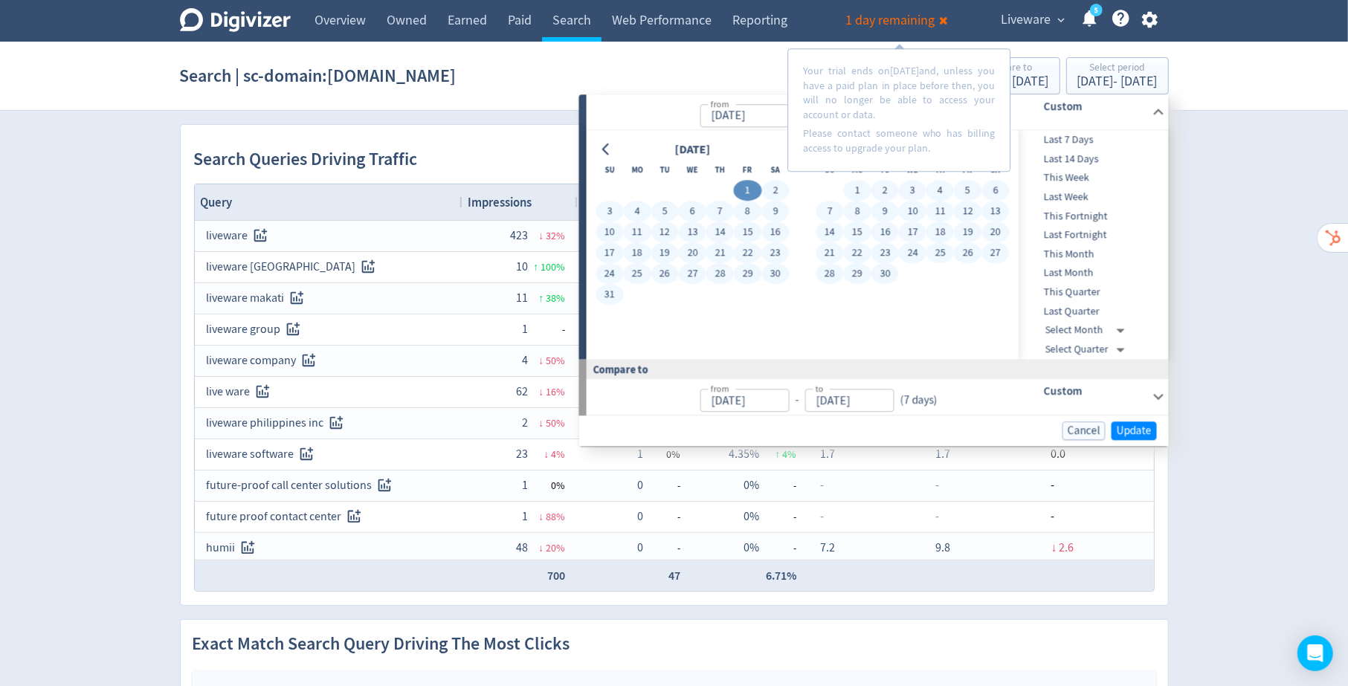
click at [886, 271] on button "30" at bounding box center [886, 274] width 28 height 21
type input "[DATE]"
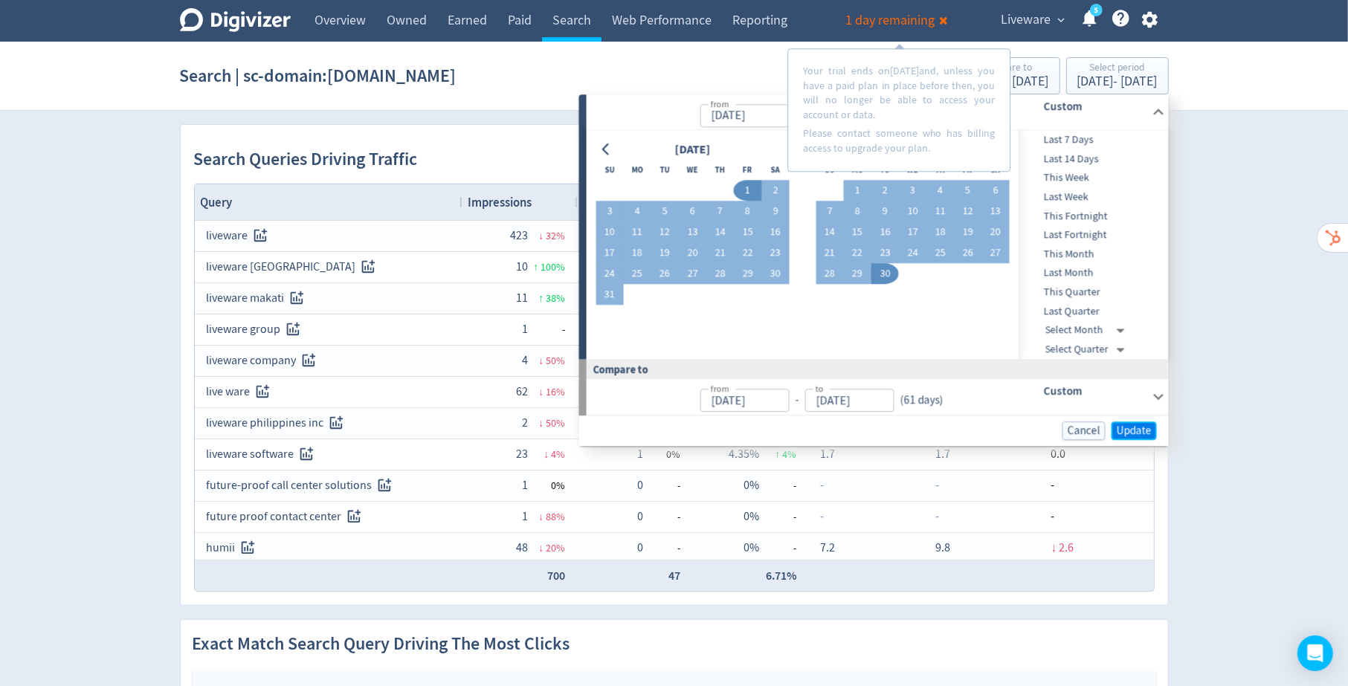
click at [1144, 422] on button "Update" at bounding box center [1134, 431] width 45 height 19
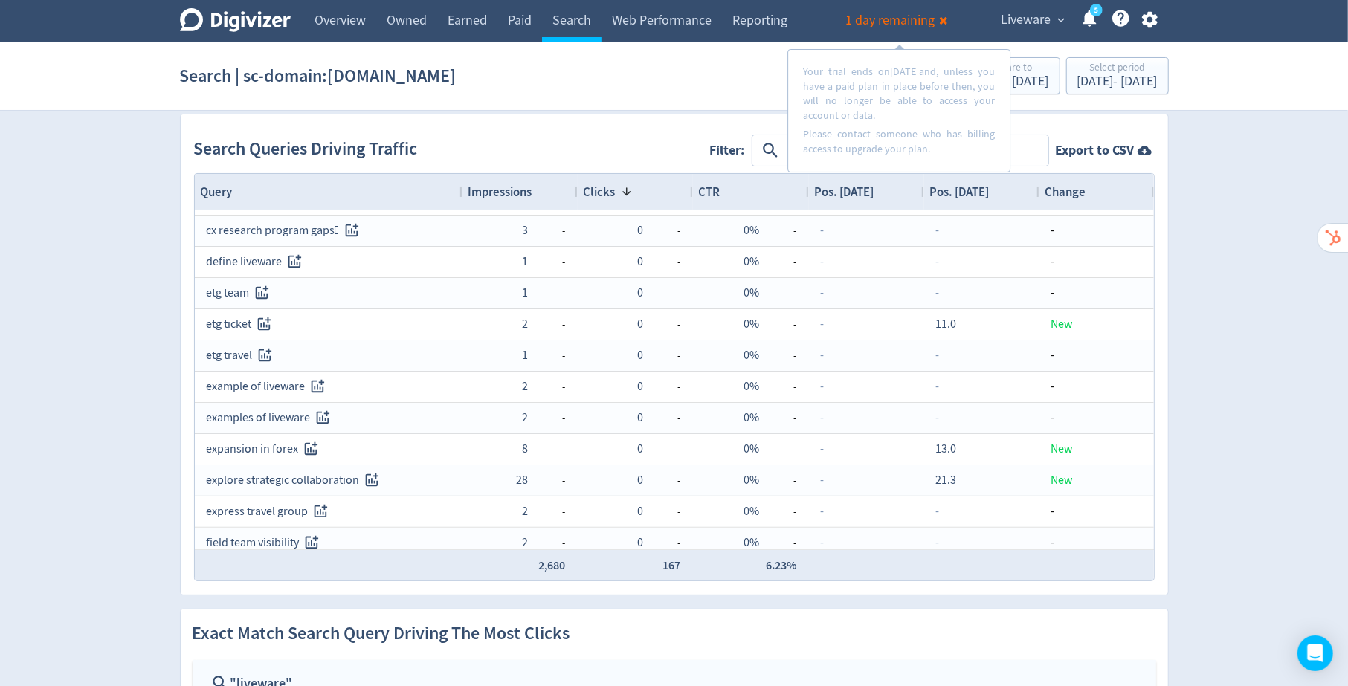
click at [925, 21] on span "1 day remaining" at bounding box center [890, 20] width 89 height 17
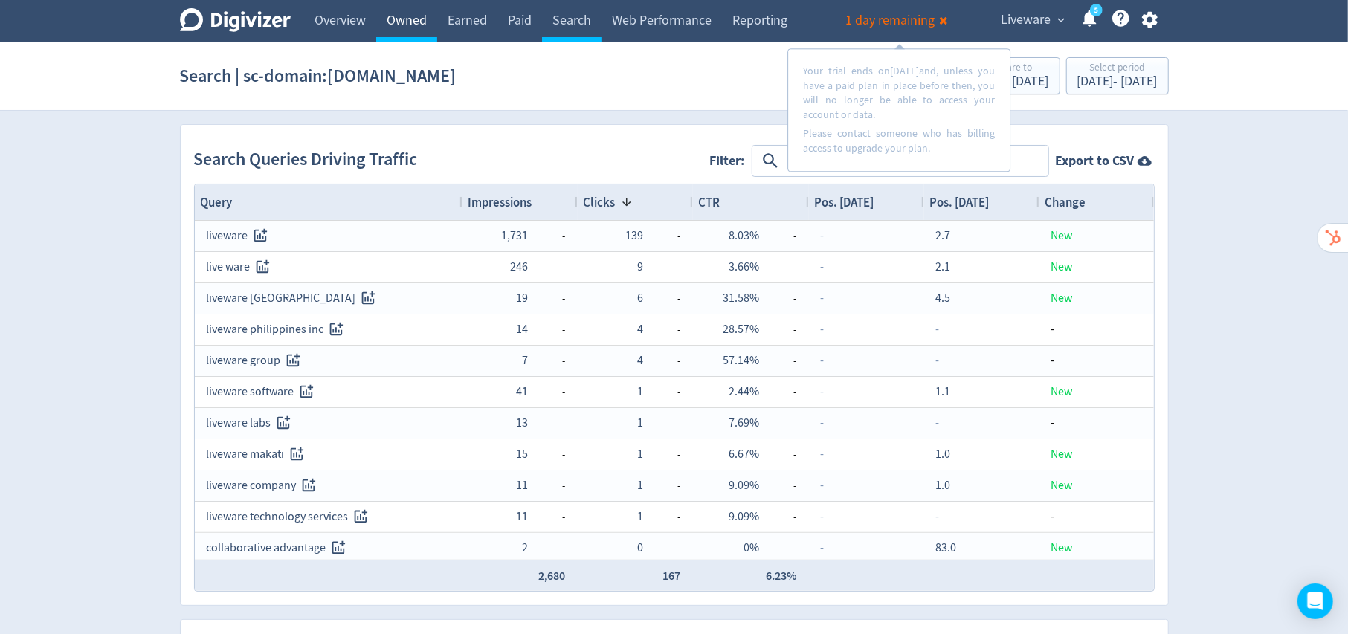
click at [404, 30] on link "Owned" at bounding box center [406, 21] width 61 height 42
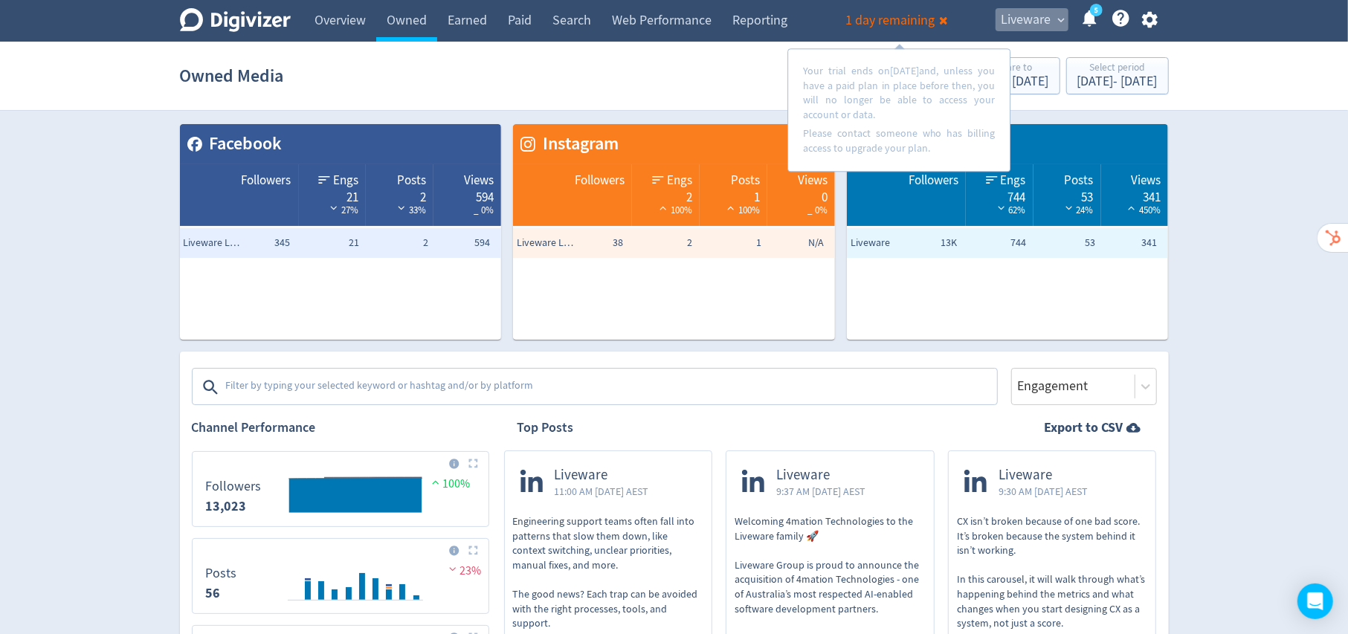
click at [1044, 21] on span "Liveware" at bounding box center [1026, 20] width 50 height 24
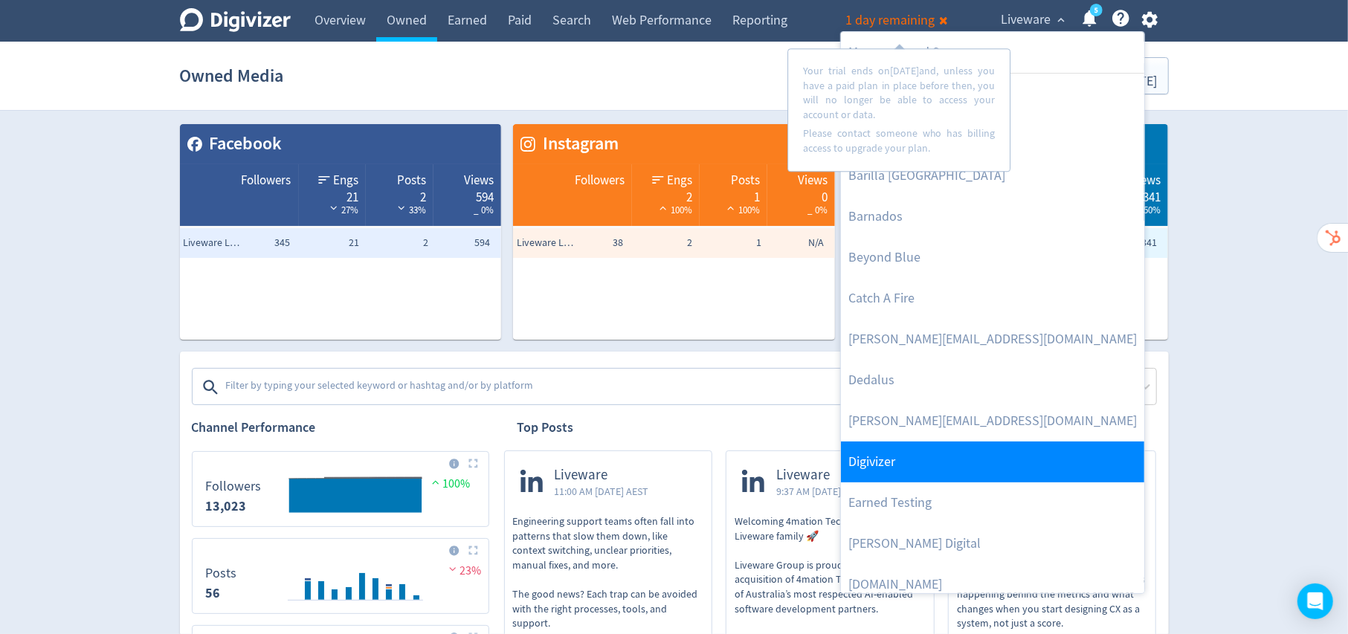
click at [967, 457] on link "Digivizer" at bounding box center [992, 462] width 303 height 41
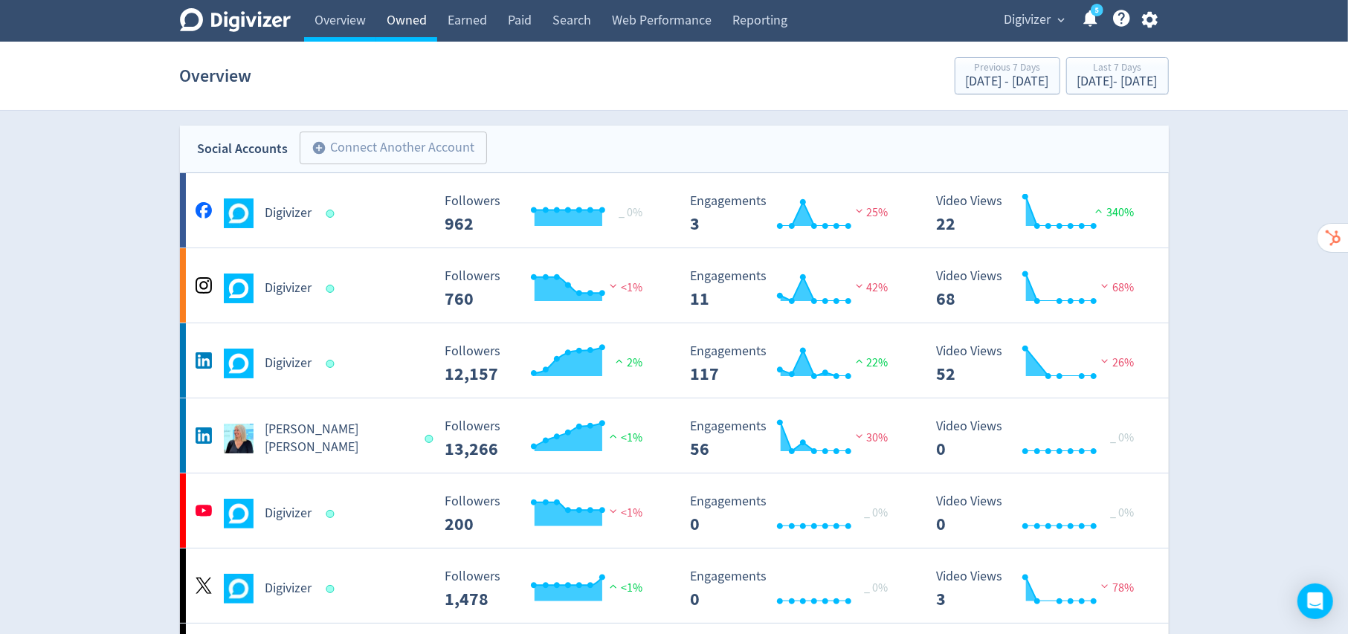
click at [405, 17] on link "Owned" at bounding box center [406, 21] width 61 height 42
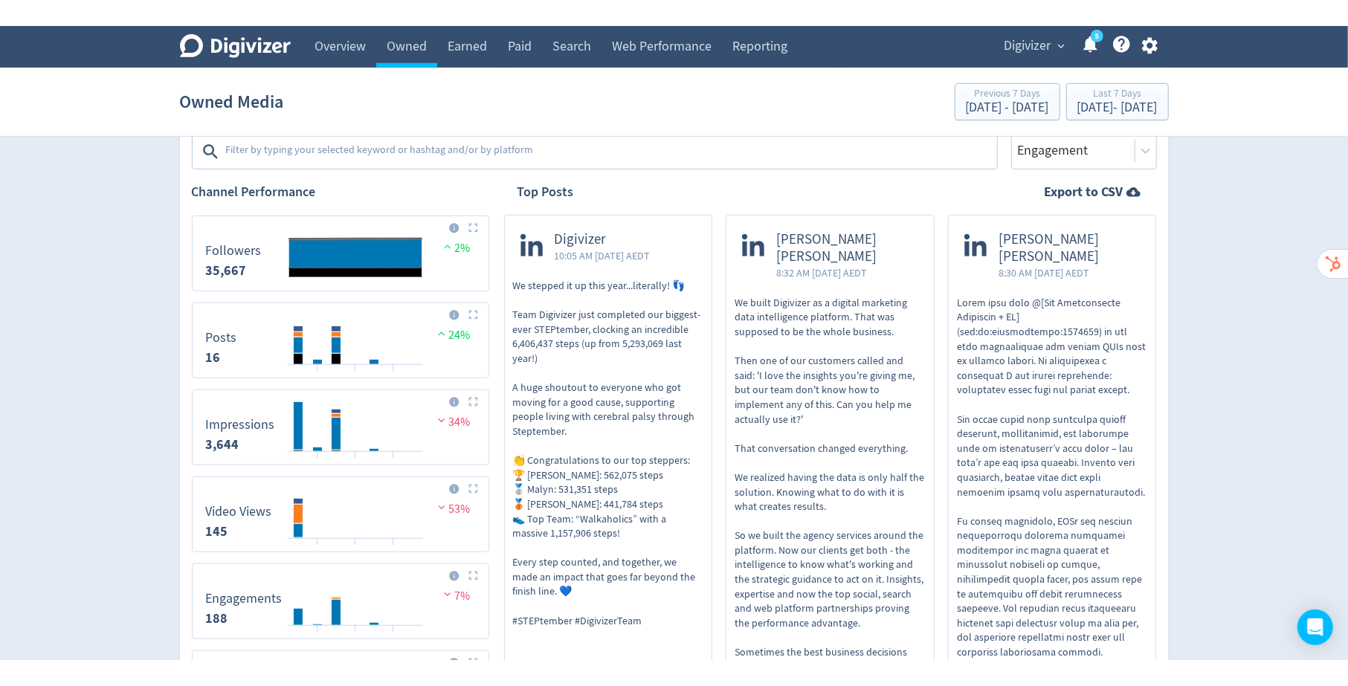
scroll to position [494, 0]
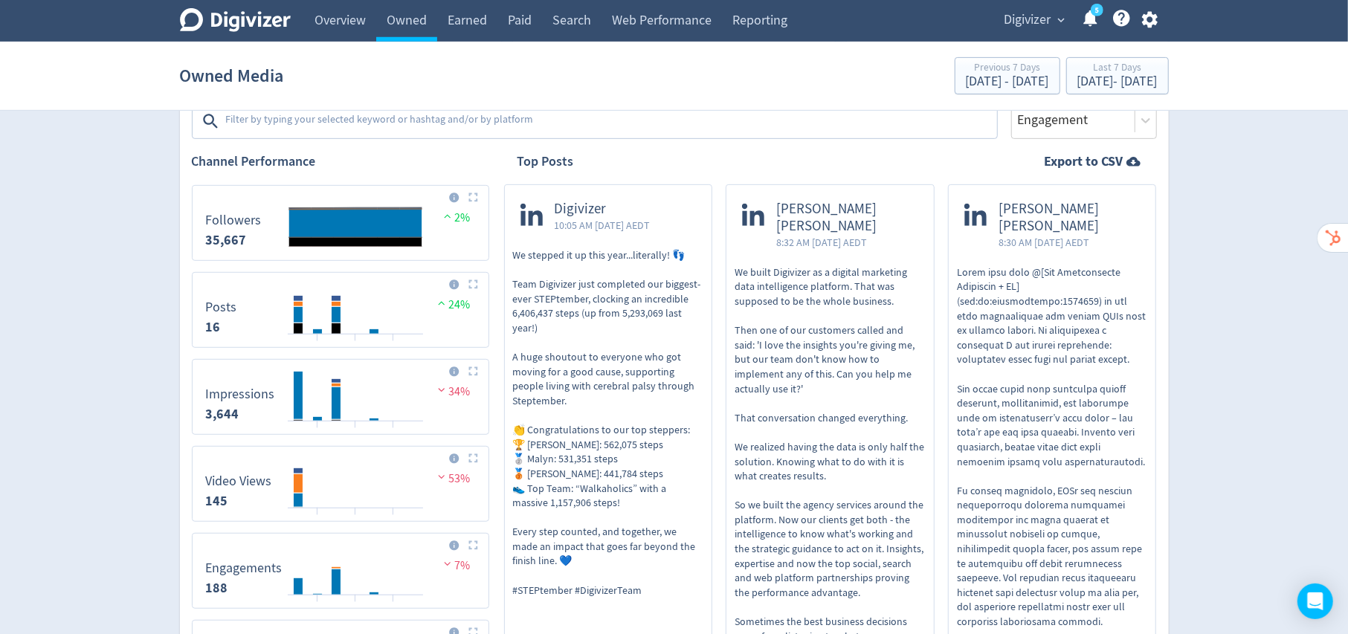
click at [842, 213] on span "[PERSON_NAME] [PERSON_NAME]" at bounding box center [847, 218] width 142 height 34
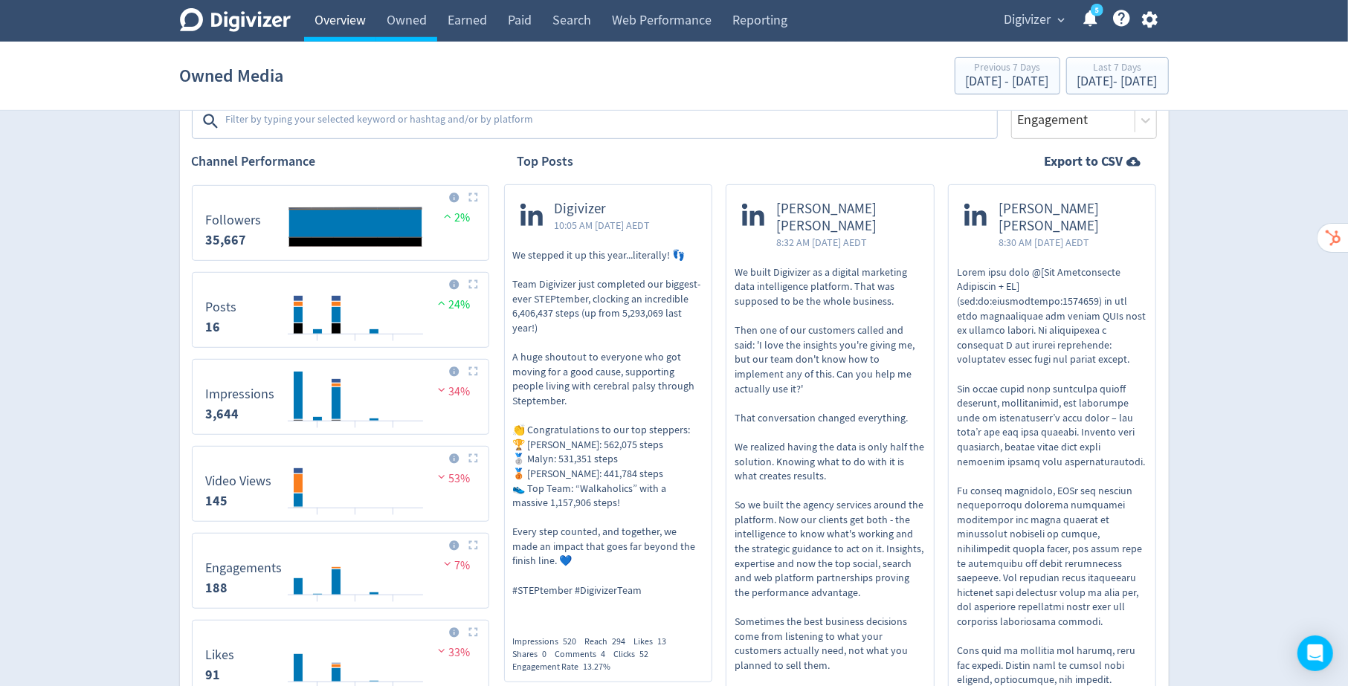
click at [335, 16] on link "Overview" at bounding box center [340, 21] width 72 height 42
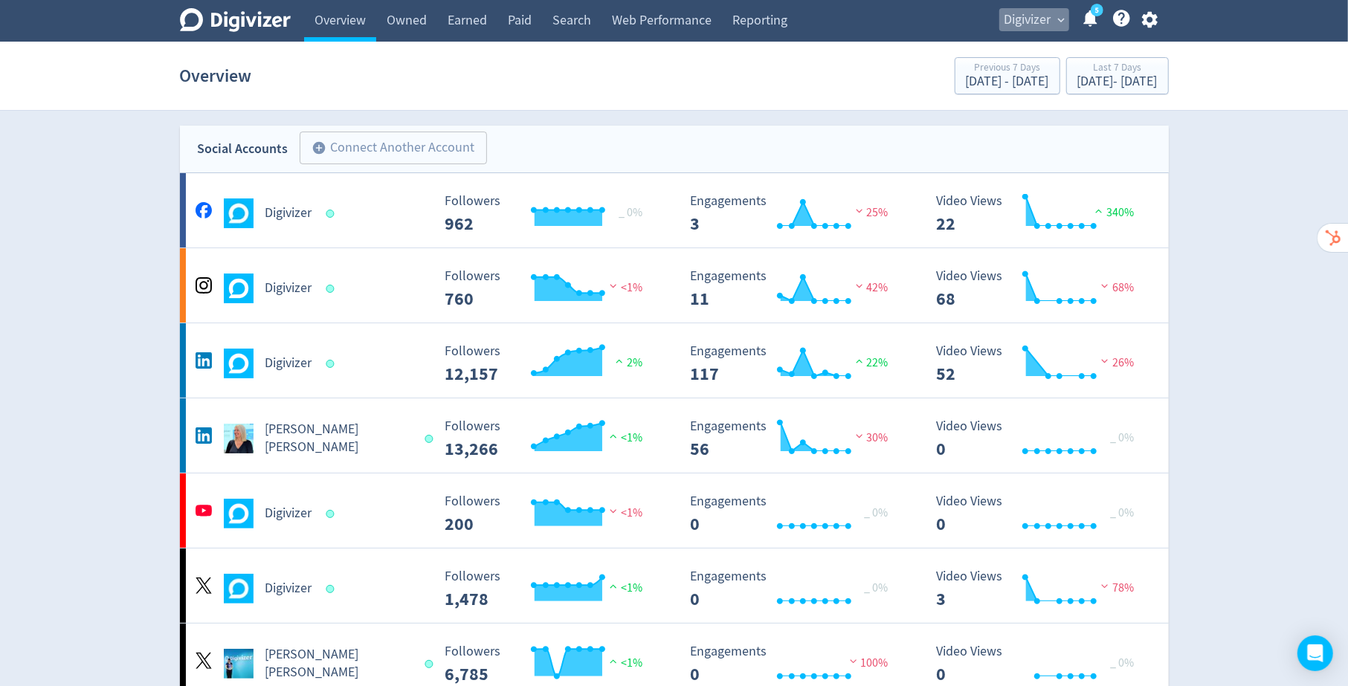
click at [1054, 20] on button "Digivizer expand_more" at bounding box center [1034, 20] width 70 height 24
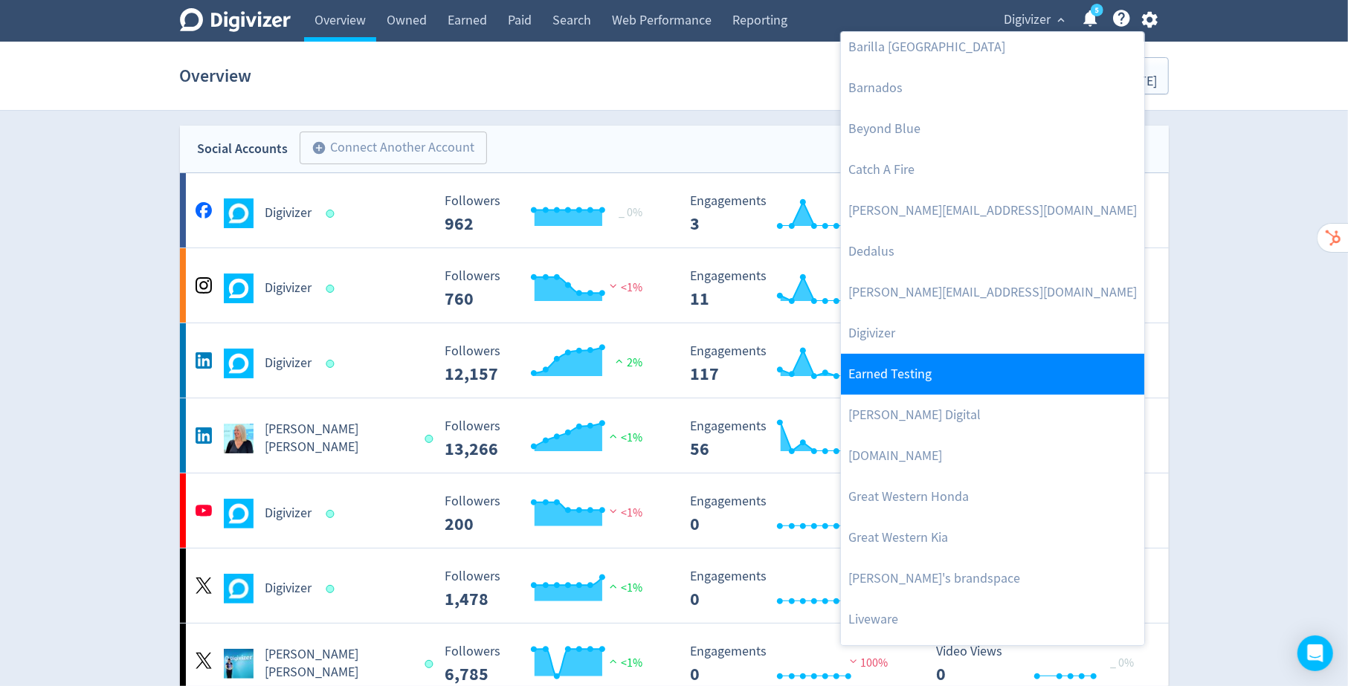
scroll to position [137, 0]
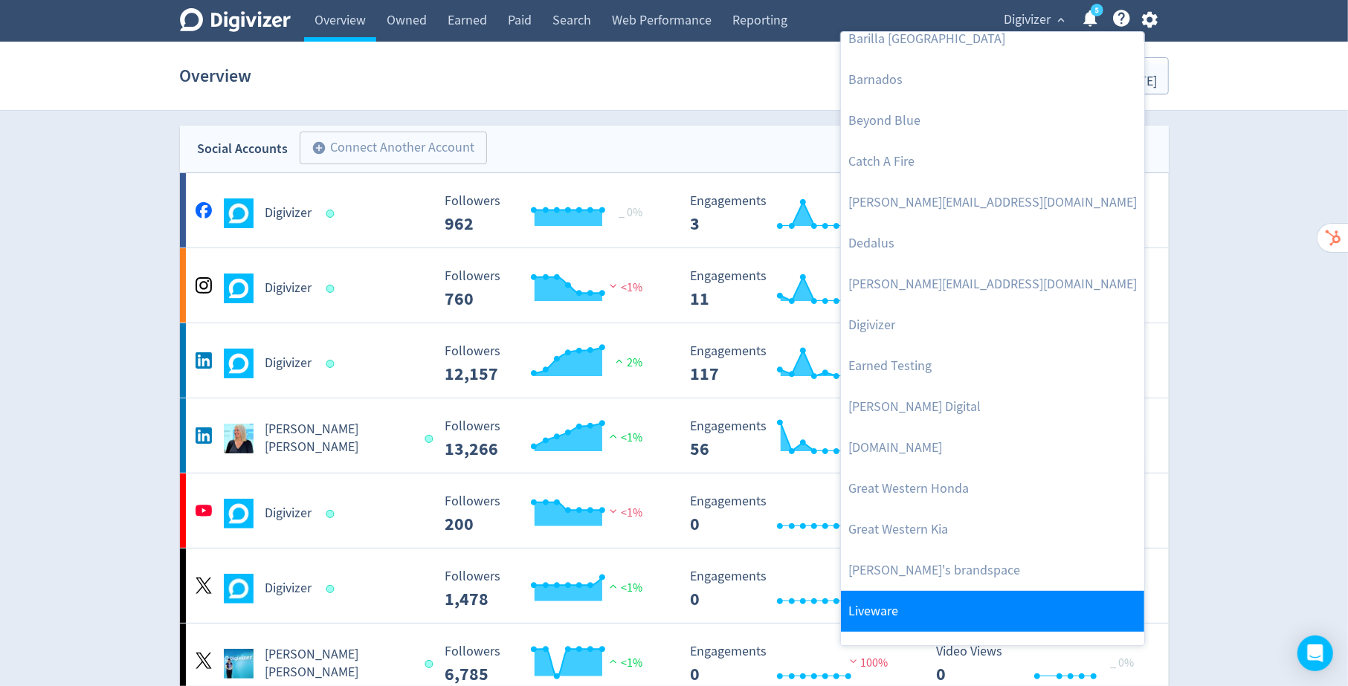
click at [928, 614] on link "Liveware" at bounding box center [992, 611] width 303 height 41
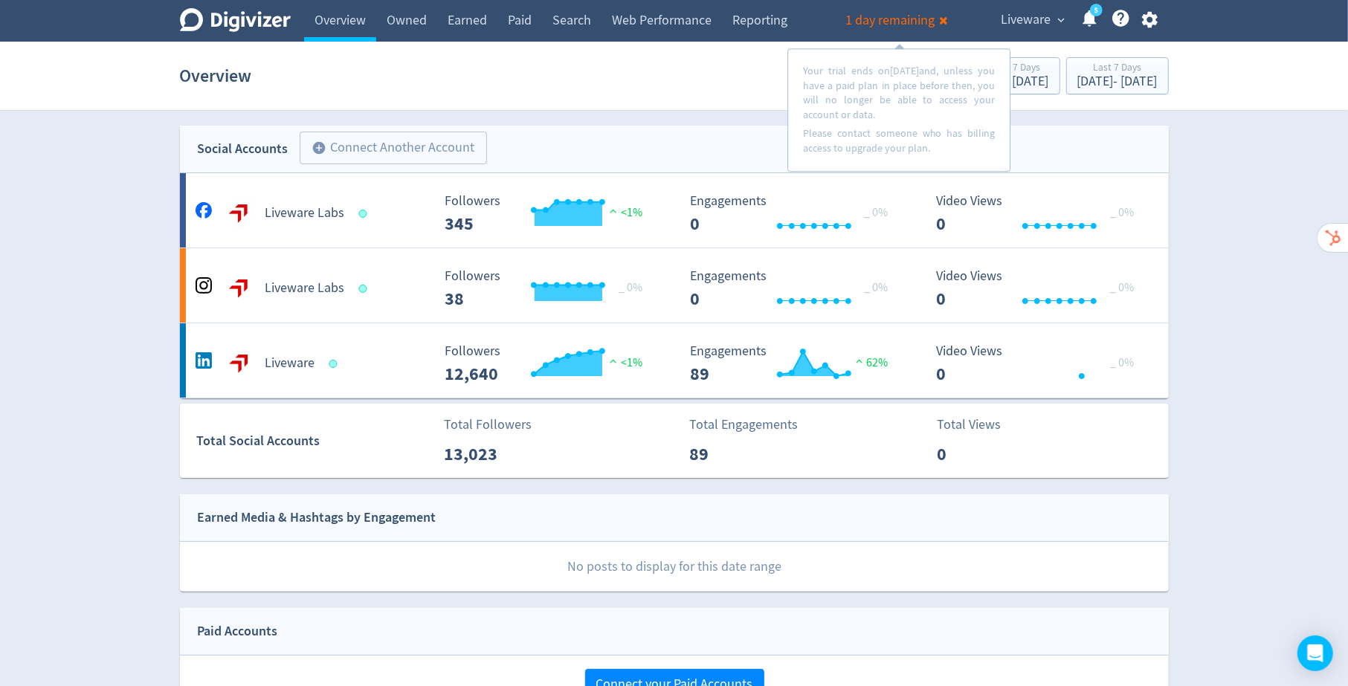
click at [1043, 17] on span "Liveware" at bounding box center [1026, 20] width 50 height 24
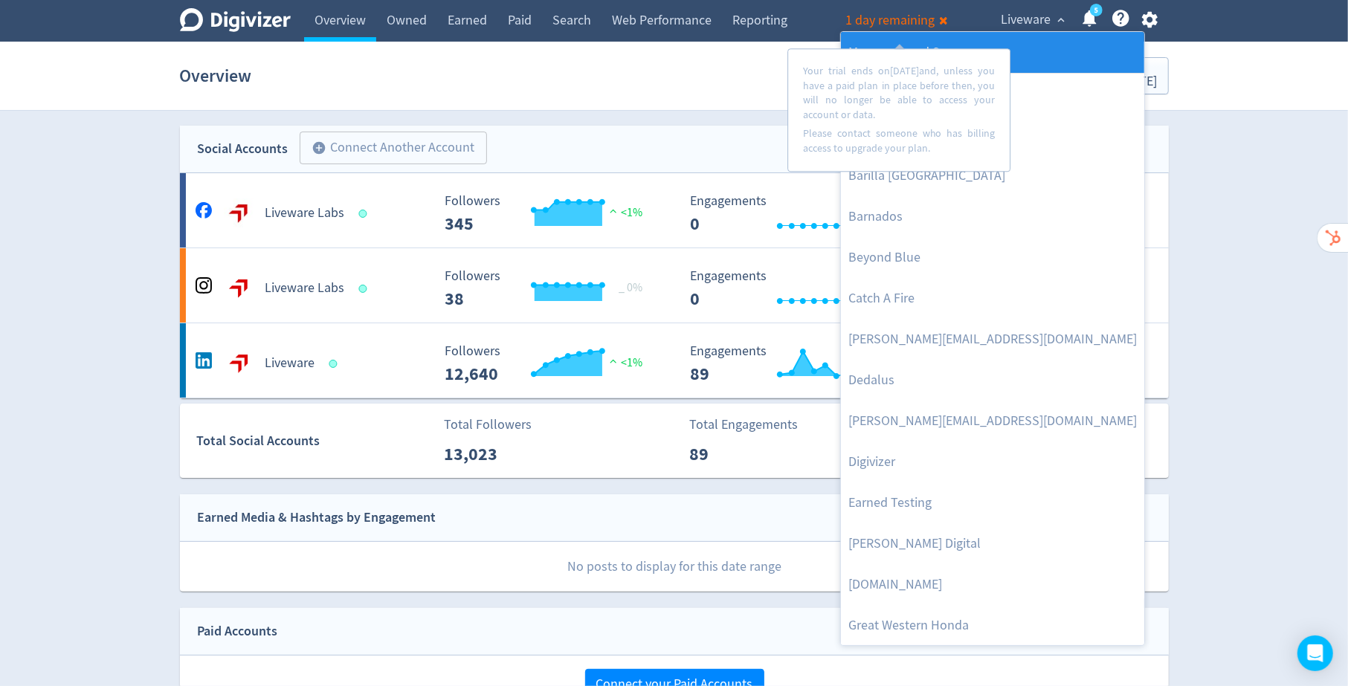
click at [1020, 54] on link "Manage Brand Space" at bounding box center [992, 52] width 303 height 41
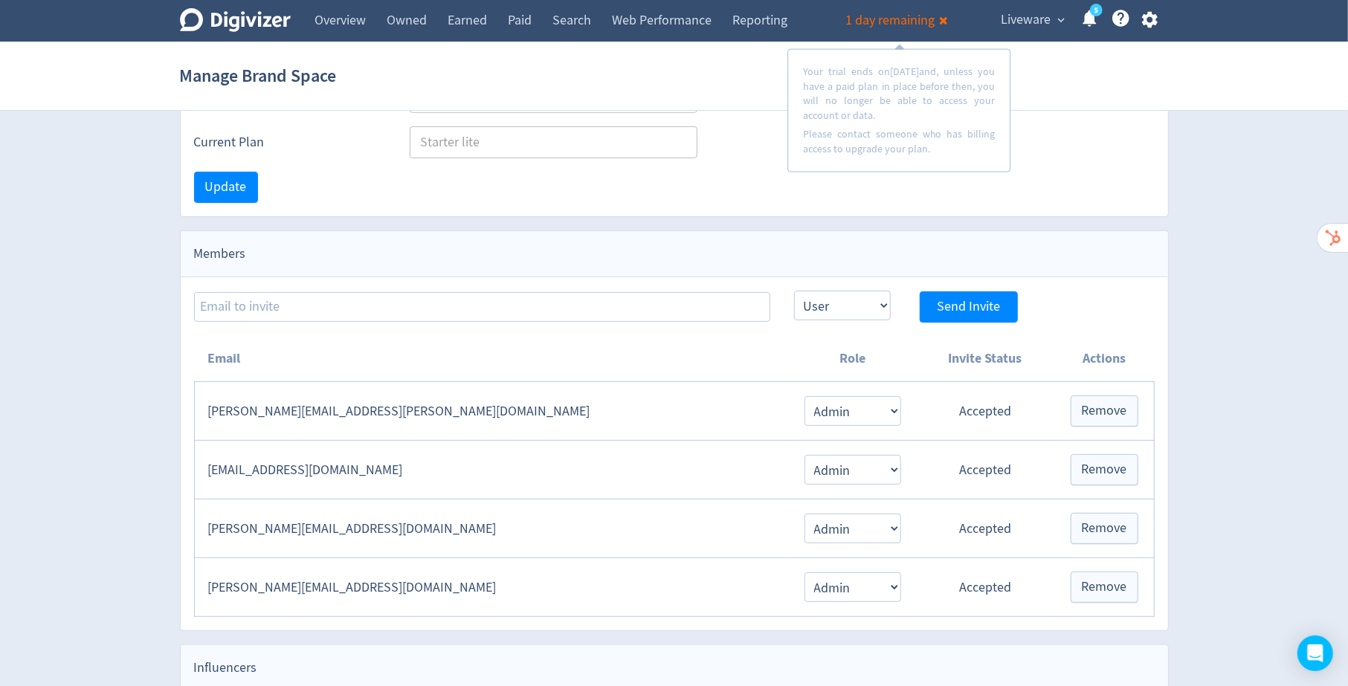
scroll to position [187, 0]
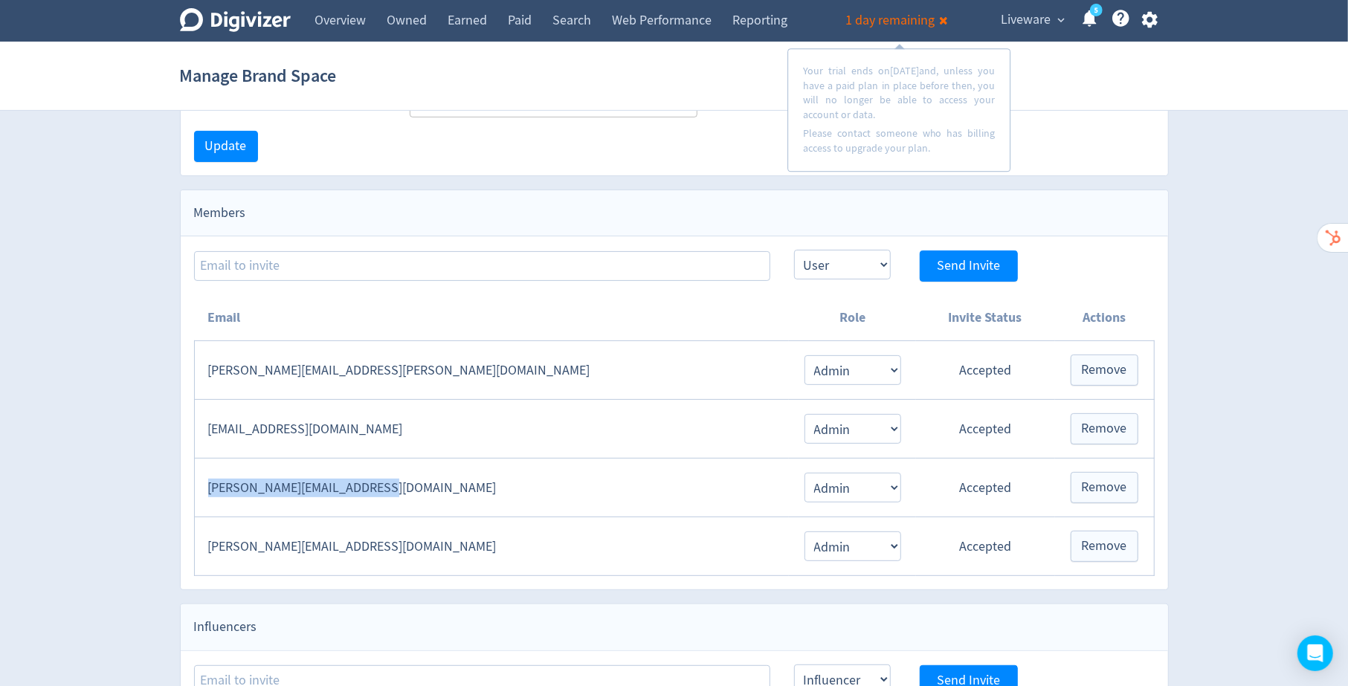
drag, startPoint x: 396, startPoint y: 492, endPoint x: 207, endPoint y: 490, distance: 188.9
click at [207, 490] on td "[PERSON_NAME][EMAIL_ADDRESS][DOMAIN_NAME]" at bounding box center [491, 488] width 595 height 59
copy td "[PERSON_NAME][EMAIL_ADDRESS][DOMAIN_NAME]"
click at [1155, 17] on icon "button" at bounding box center [1150, 20] width 16 height 16
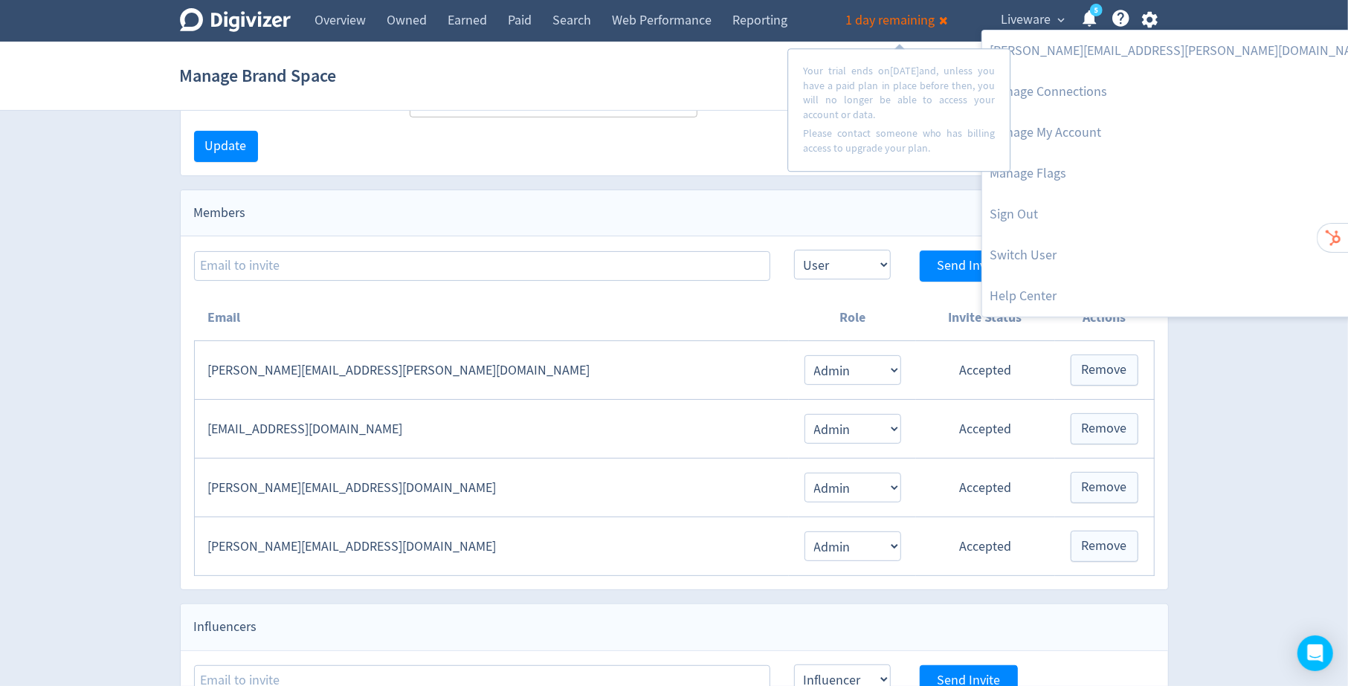
click at [319, 586] on div at bounding box center [674, 343] width 1348 height 686
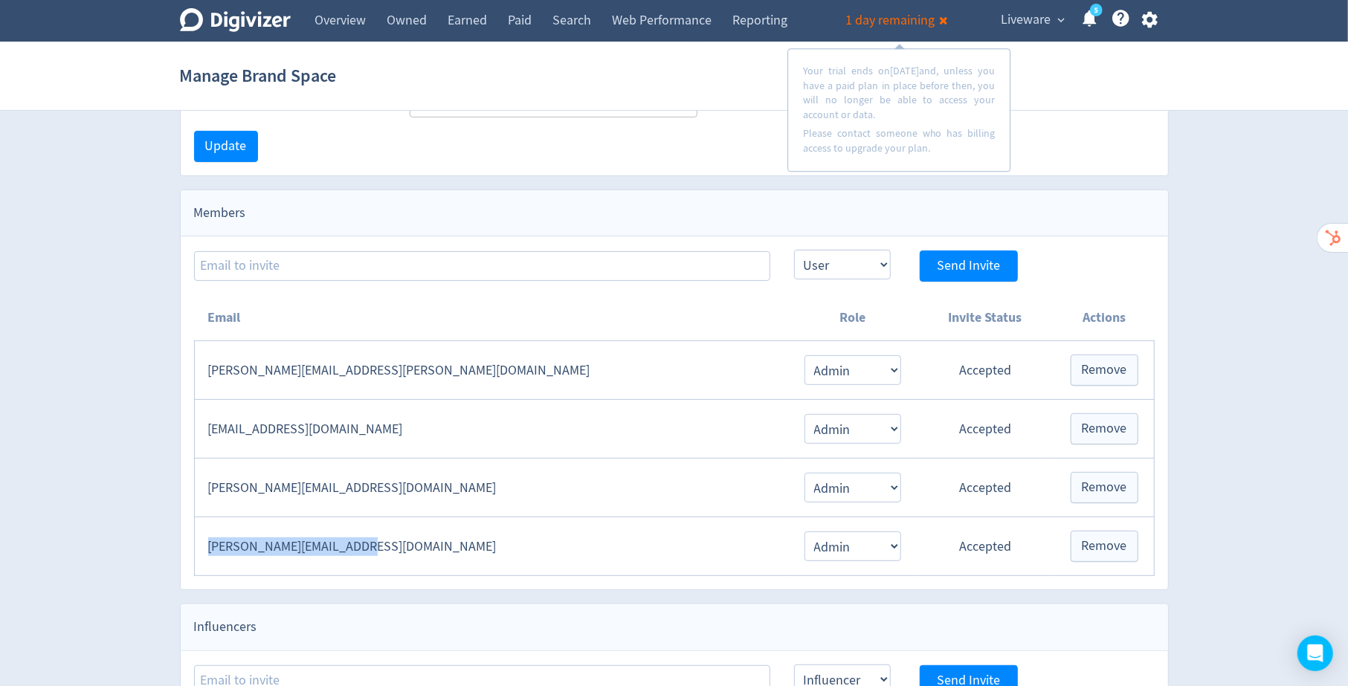
drag, startPoint x: 359, startPoint y: 545, endPoint x: 202, endPoint y: 547, distance: 156.9
click at [202, 547] on td "[PERSON_NAME][EMAIL_ADDRESS][DOMAIN_NAME]" at bounding box center [491, 547] width 595 height 59
copy td "[PERSON_NAME][EMAIL_ADDRESS][DOMAIN_NAME]"
click at [1150, 20] on icon "button" at bounding box center [1150, 20] width 20 height 20
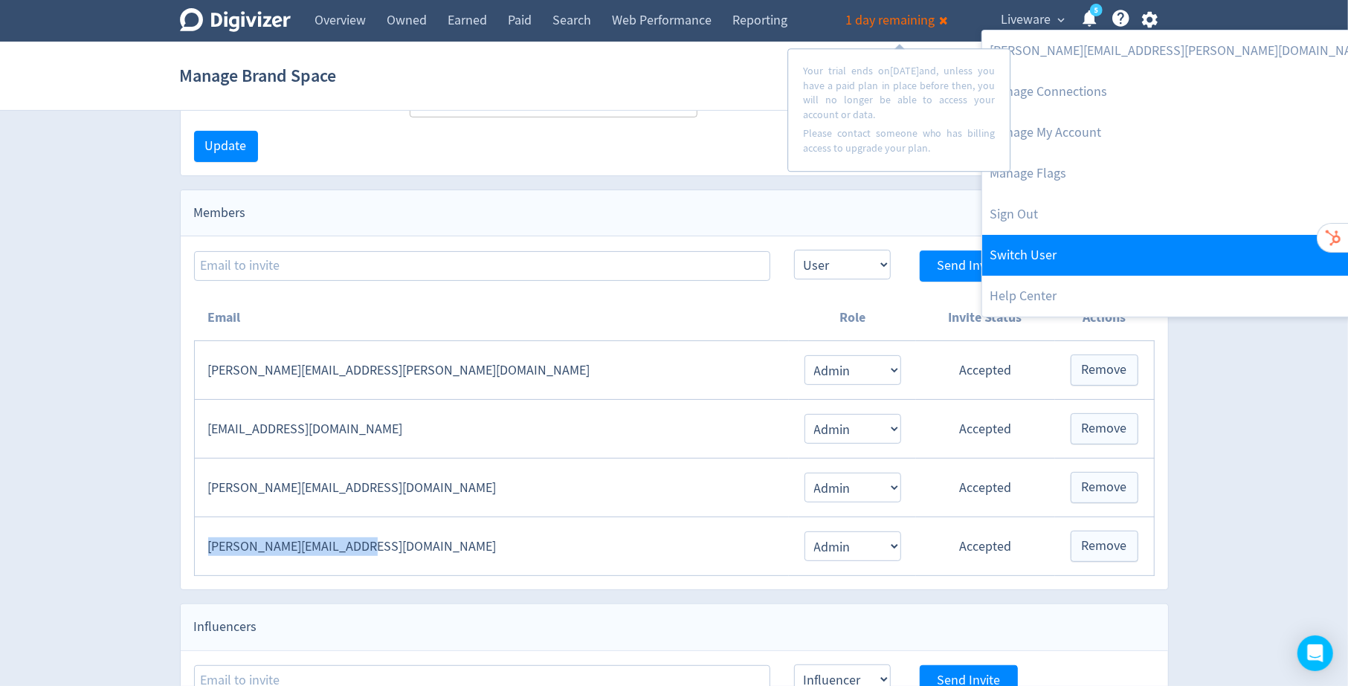
click at [1035, 256] on link "Switch User" at bounding box center [1180, 255] width 397 height 41
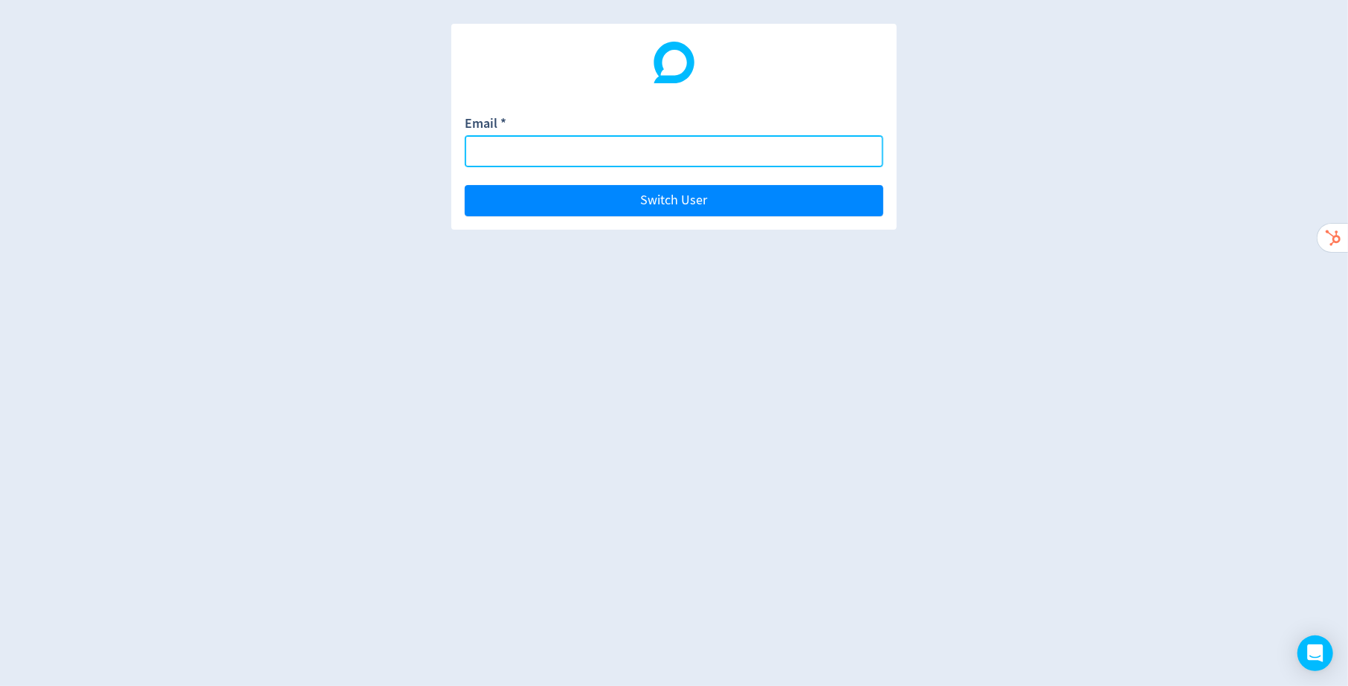
click at [578, 155] on input "Email *" at bounding box center [674, 151] width 419 height 32
paste input "[PERSON_NAME][EMAIL_ADDRESS][DOMAIN_NAME]"
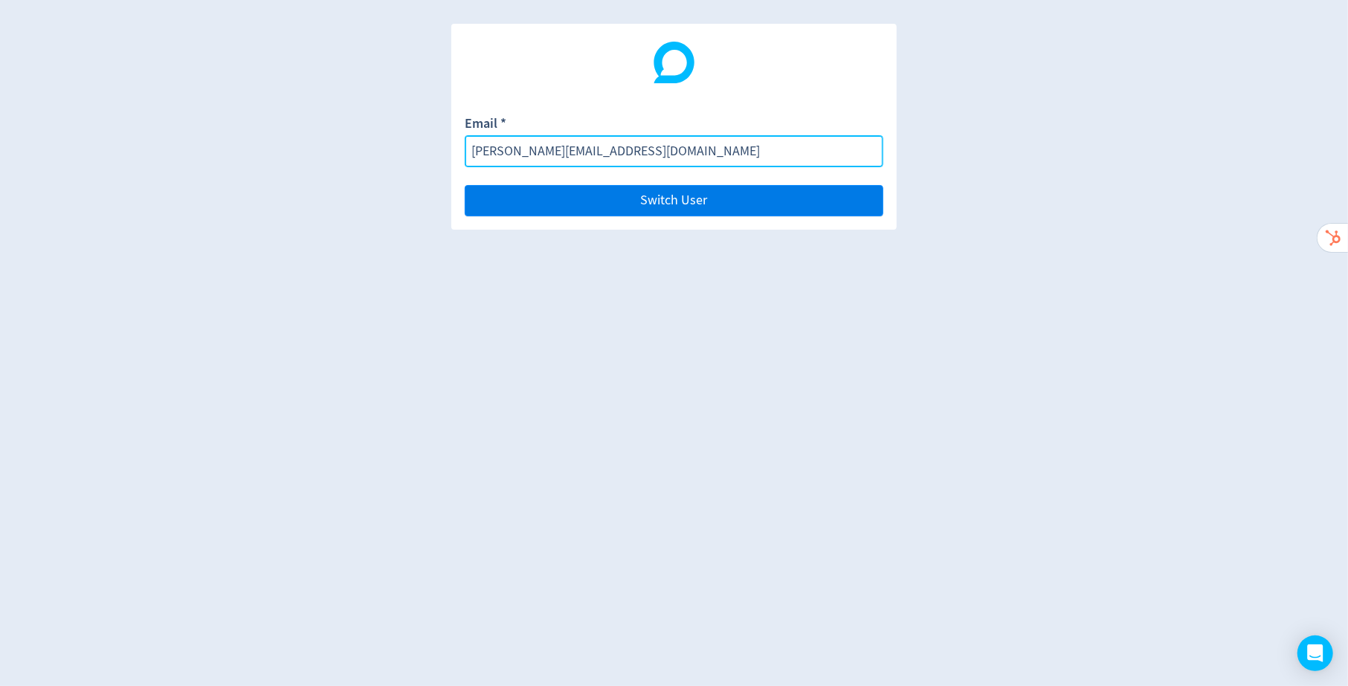
type input "[PERSON_NAME][EMAIL_ADDRESS][DOMAIN_NAME]"
click at [657, 207] on span "Switch User" at bounding box center [674, 200] width 67 height 13
